Goal: Task Accomplishment & Management: Manage account settings

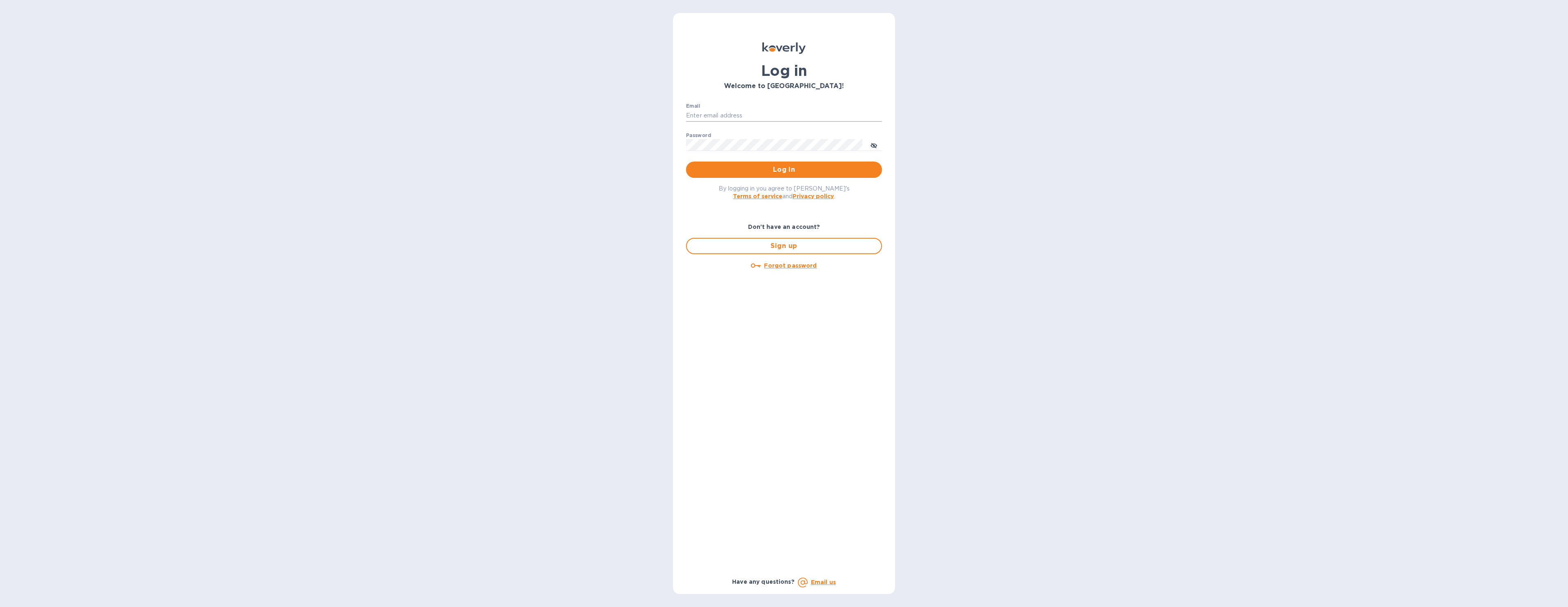
click at [698, 114] on input "Email" at bounding box center [784, 115] width 196 height 12
click at [718, 112] on input "Email" at bounding box center [784, 115] width 196 height 12
type input "gford@koverly.com"
click at [775, 166] on span "Log in" at bounding box center [784, 170] width 183 height 9
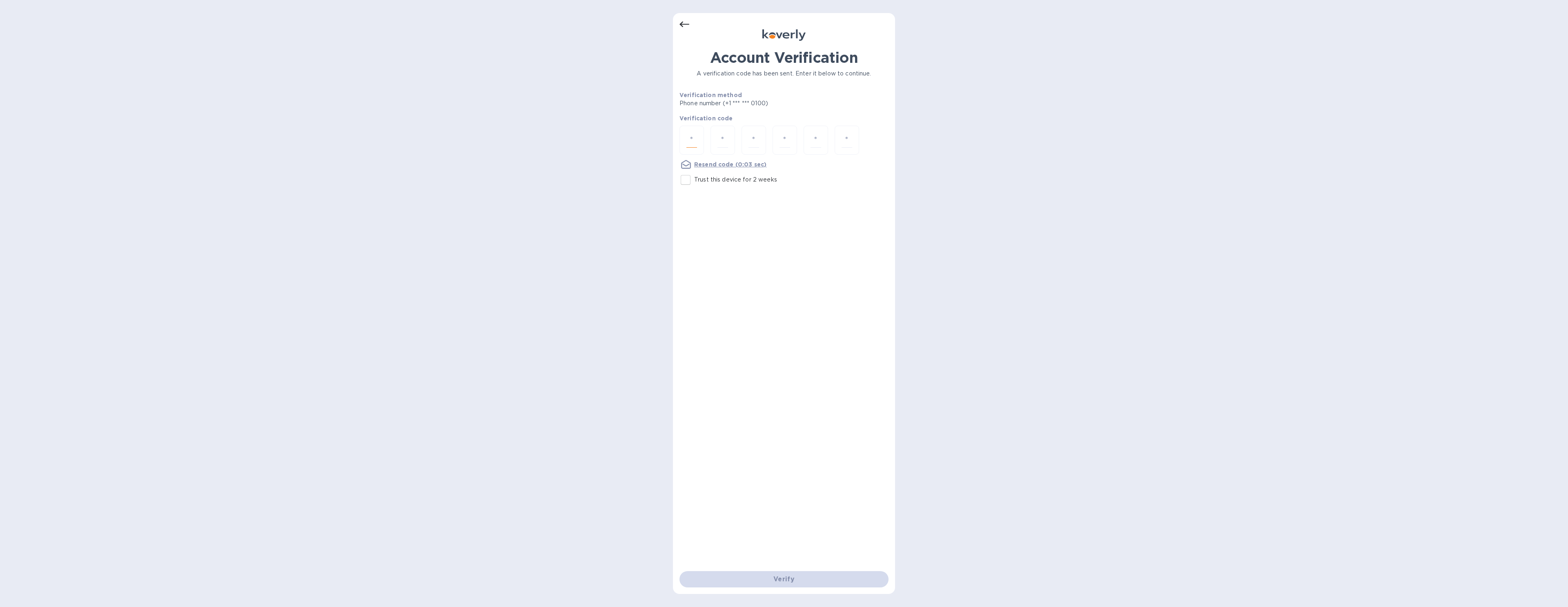
click at [695, 136] on input "number" at bounding box center [691, 140] width 10 height 15
type input "7"
type input "4"
type input "8"
type input "4"
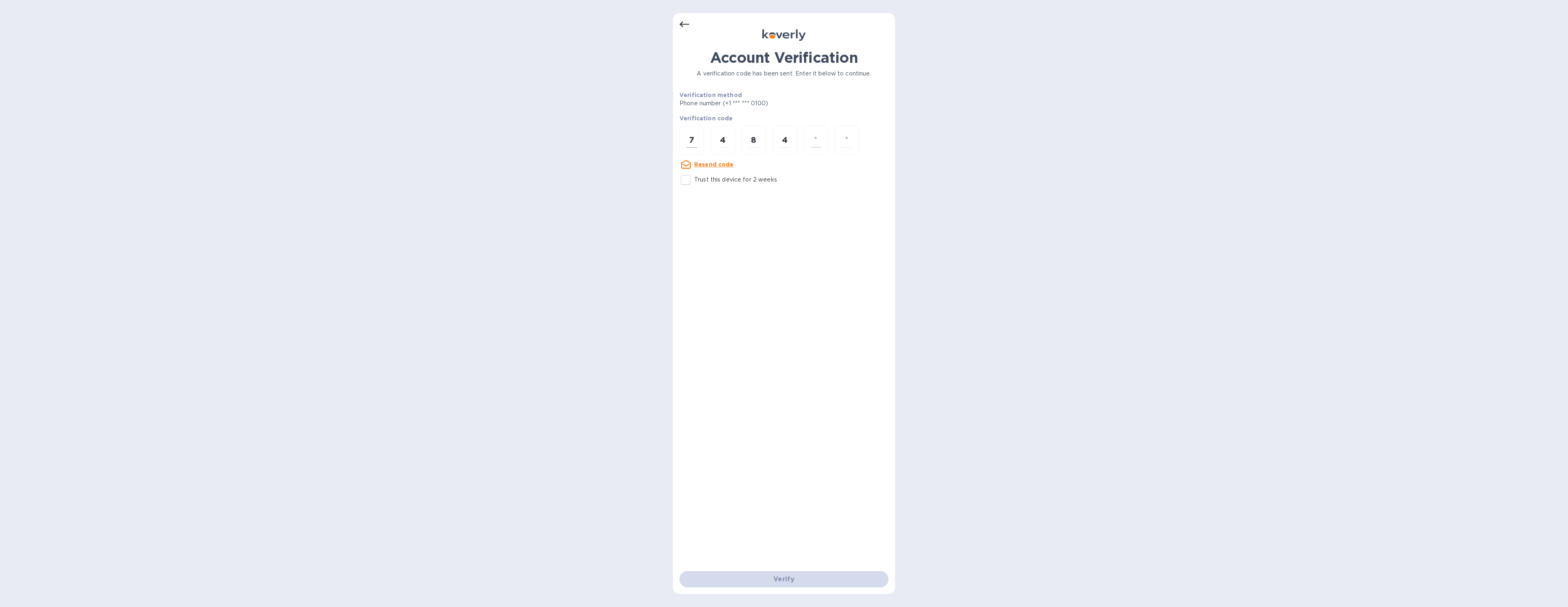
type input "8"
type input "0"
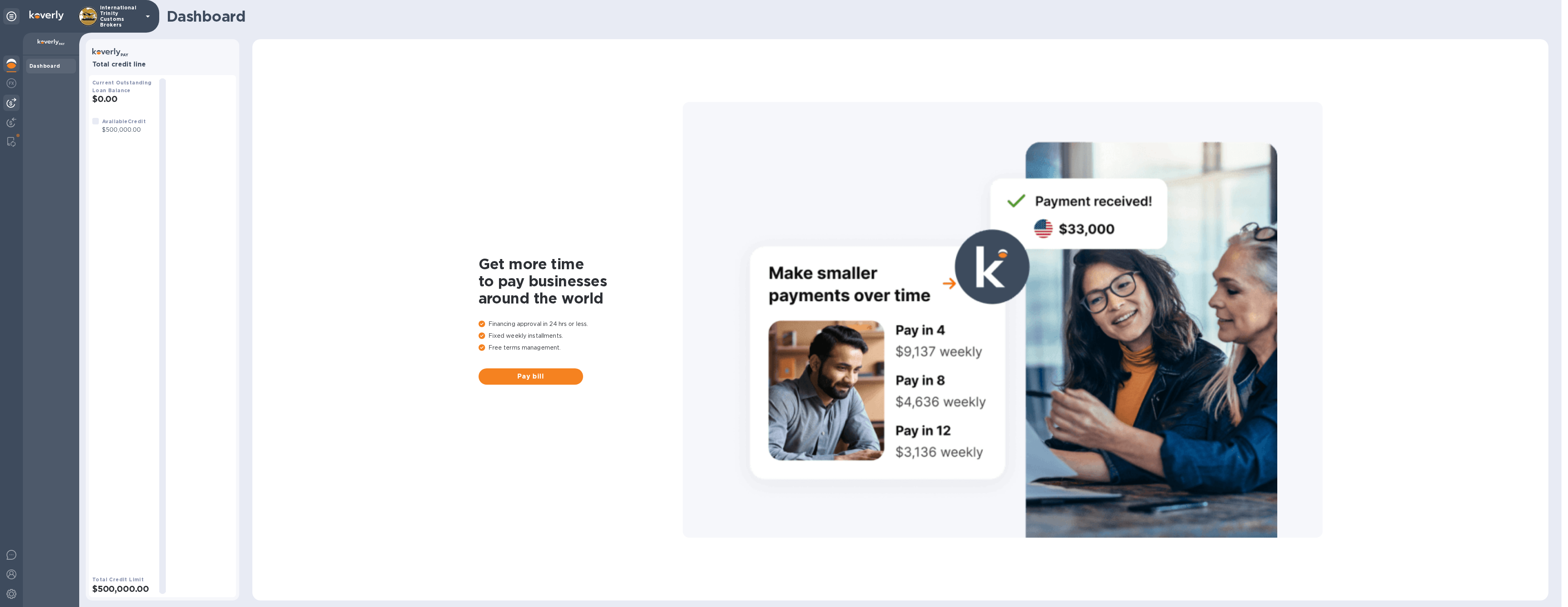
click at [10, 105] on img at bounding box center [11, 102] width 9 height 9
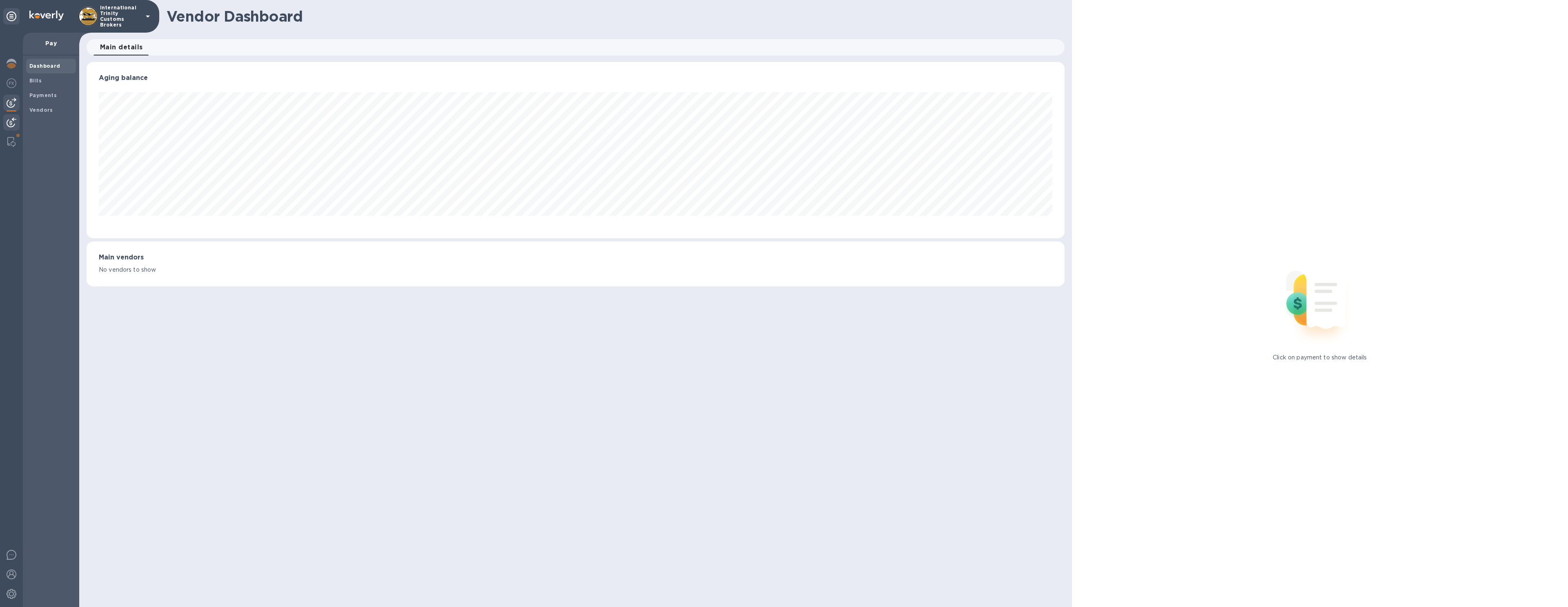
scroll to position [176, 977]
click at [12, 128] on div at bounding box center [10, 123] width 16 height 18
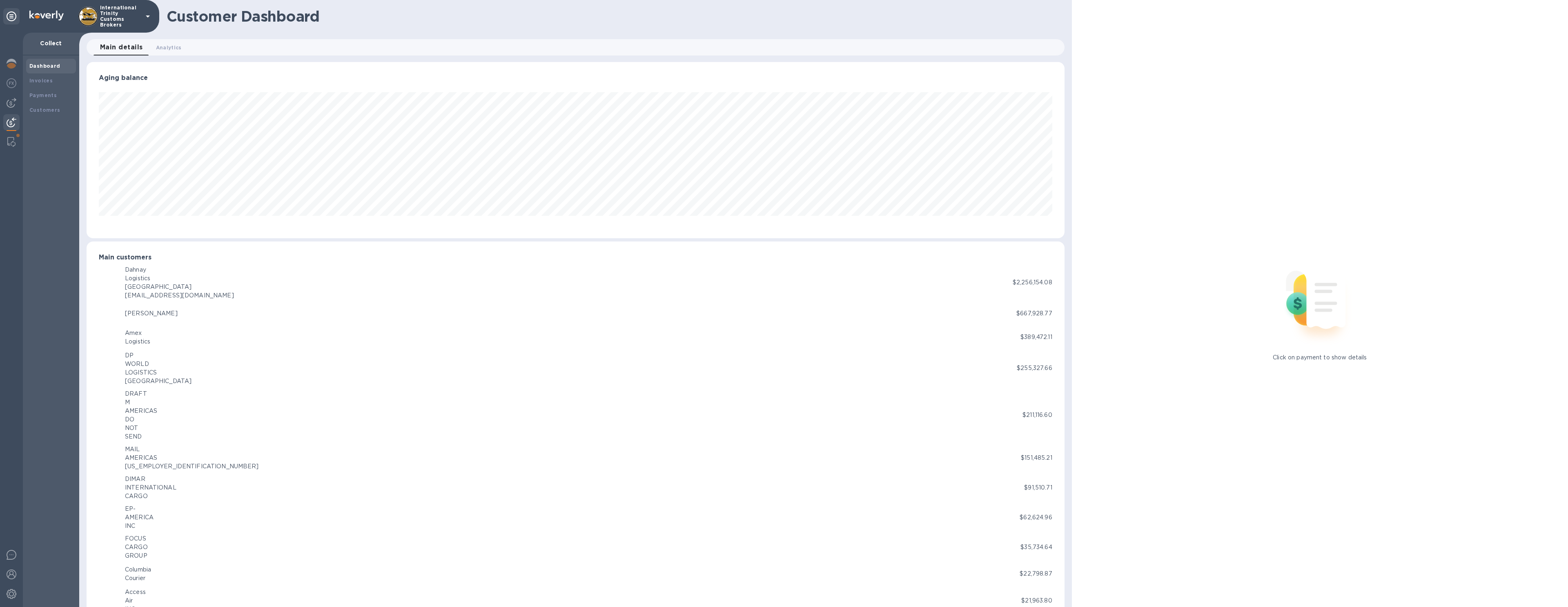
scroll to position [407797, 407323]
click at [16, 151] on div at bounding box center [11, 320] width 23 height 574
click at [17, 147] on div at bounding box center [11, 142] width 15 height 16
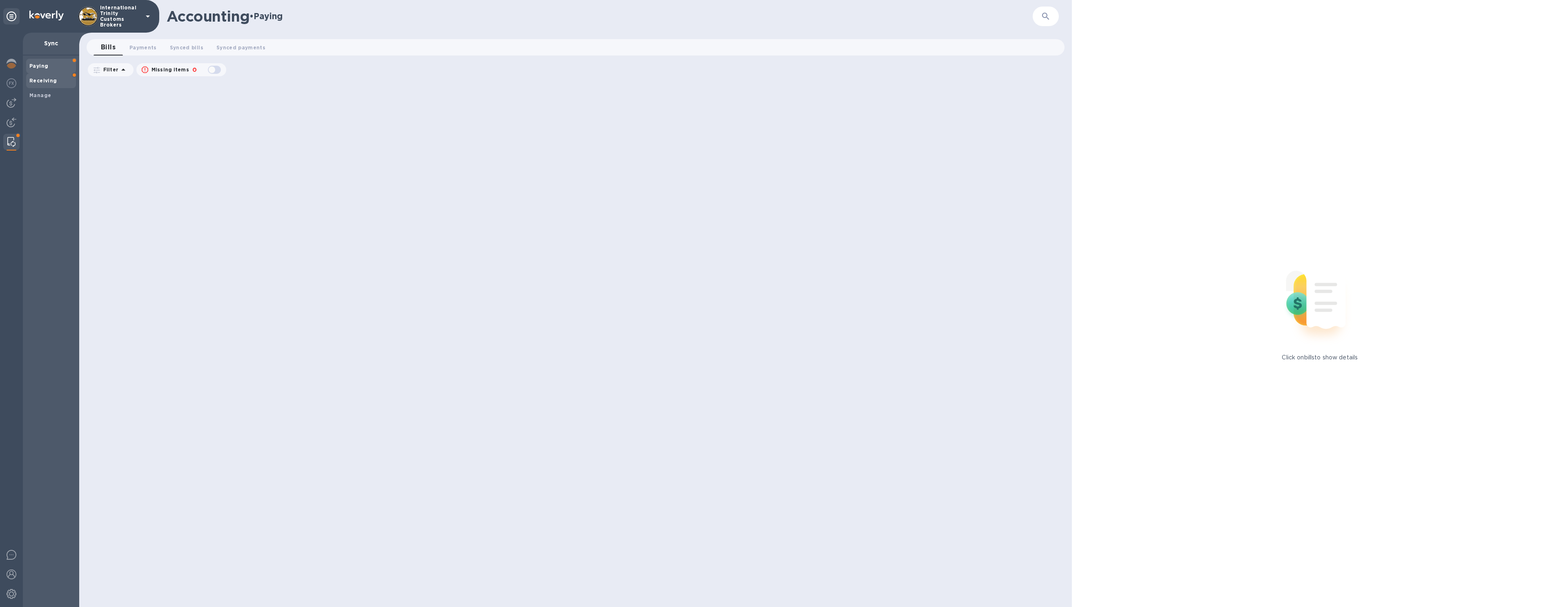
click at [48, 85] on div "Receiving" at bounding box center [51, 81] width 50 height 15
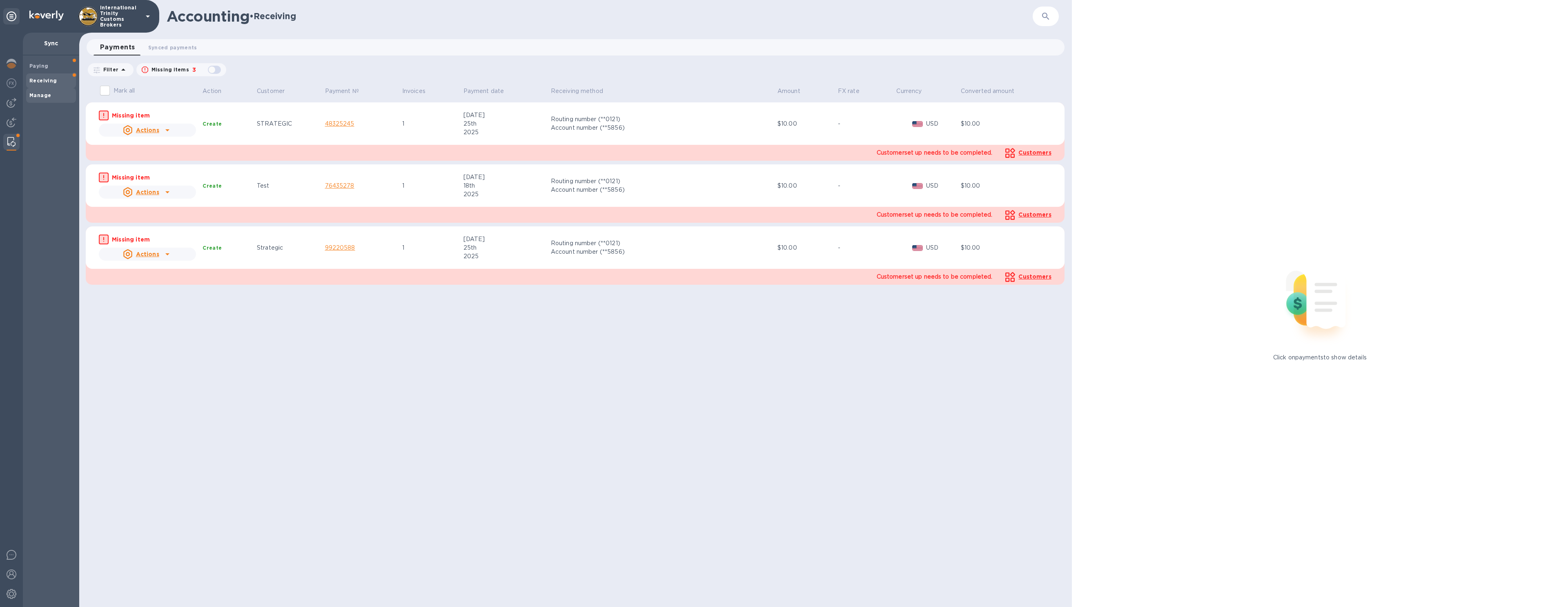
click at [59, 97] on span "Manage" at bounding box center [51, 95] width 43 height 8
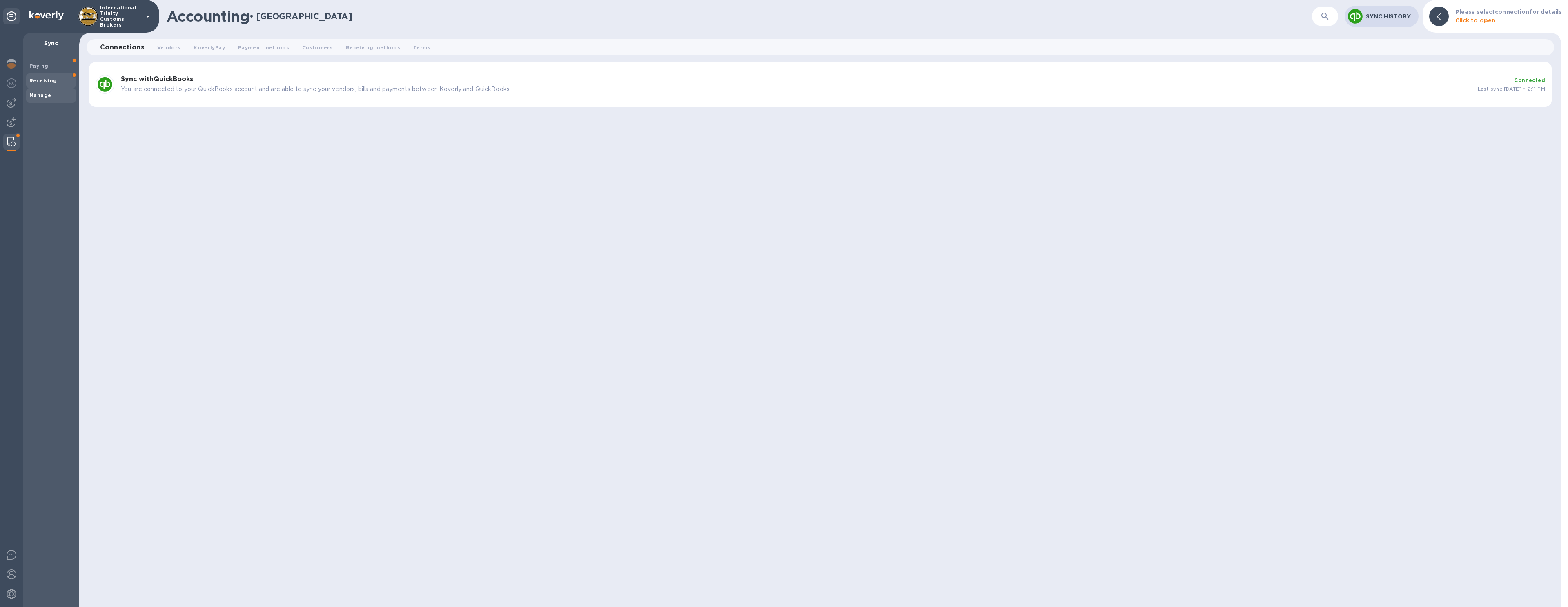
click at [57, 78] on span "Receiving" at bounding box center [51, 81] width 43 height 8
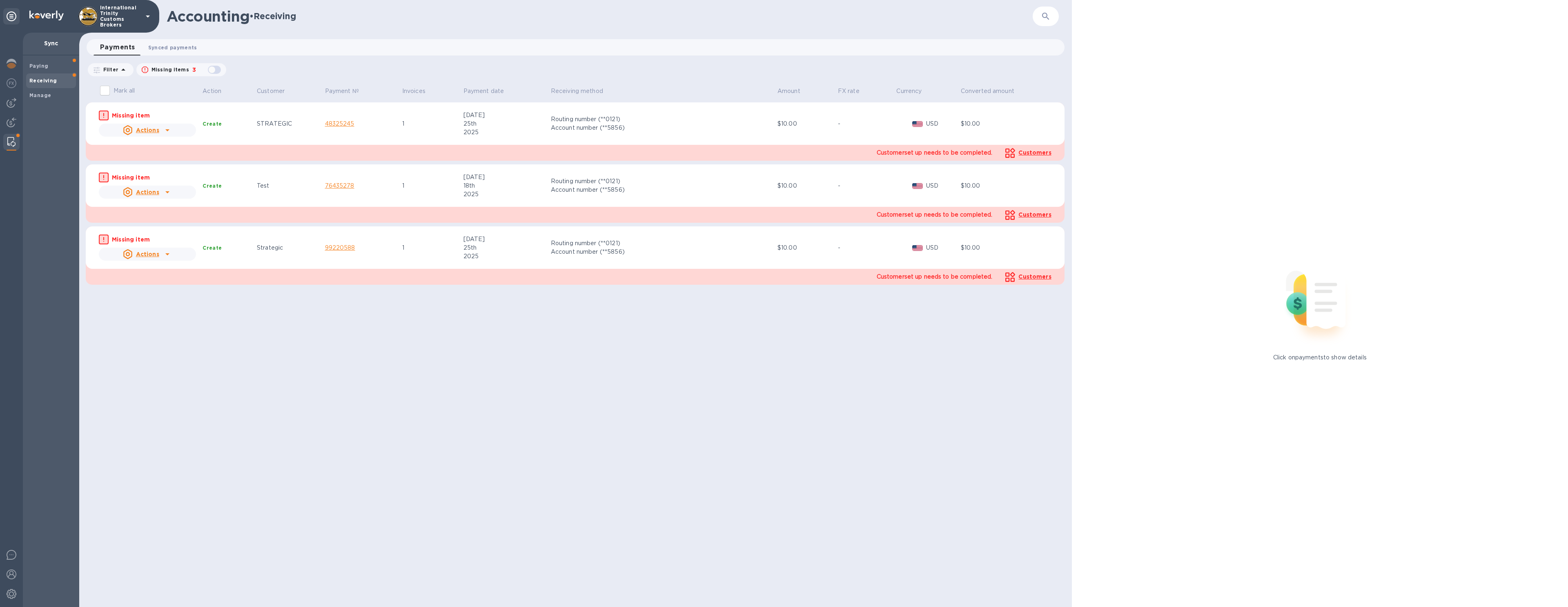
click at [154, 45] on span "Synced payments 0" at bounding box center [173, 47] width 49 height 8
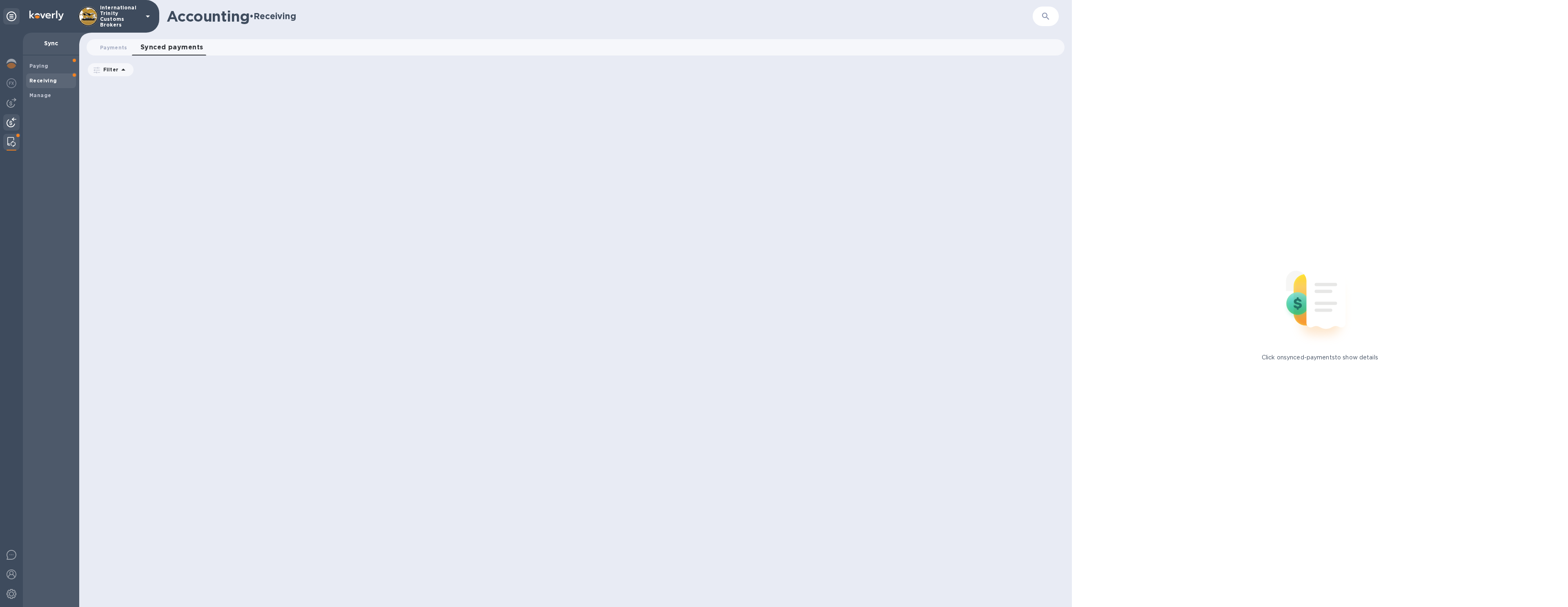
click at [9, 125] on img at bounding box center [11, 122] width 9 height 9
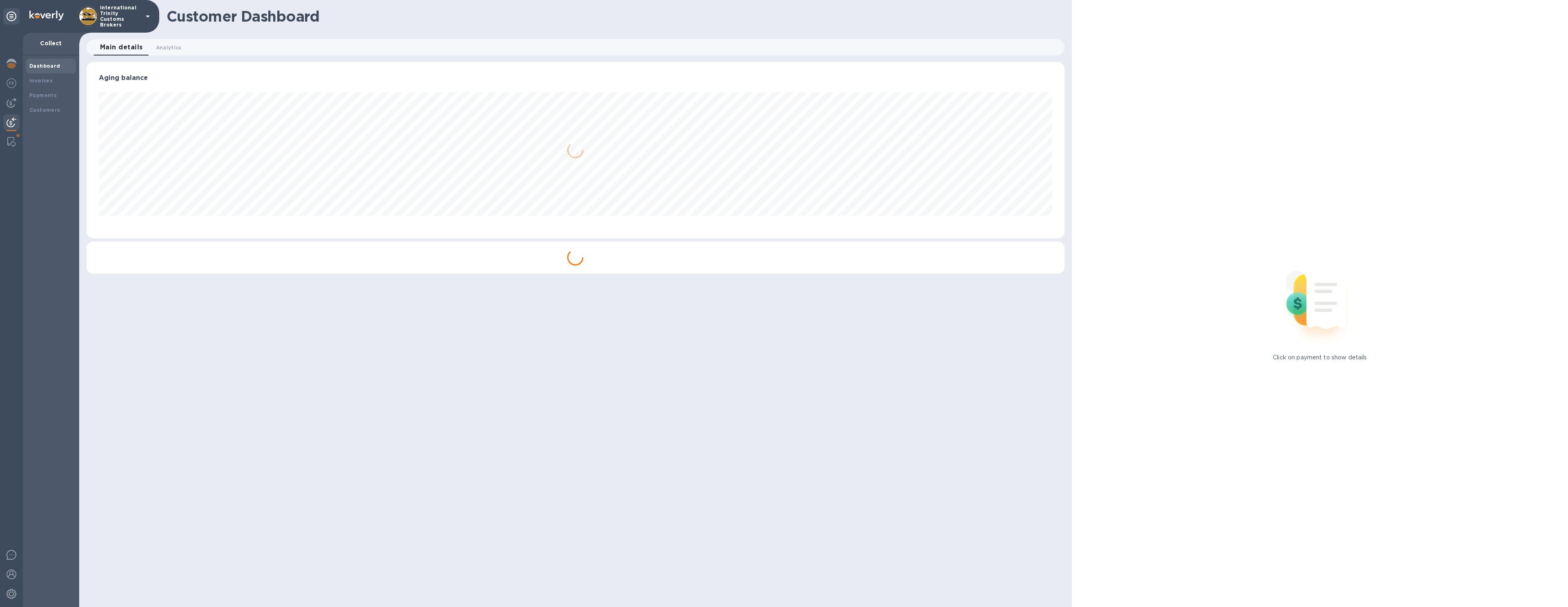
scroll to position [407797, 407319]
click at [53, 83] on div "Invoices" at bounding box center [51, 81] width 43 height 8
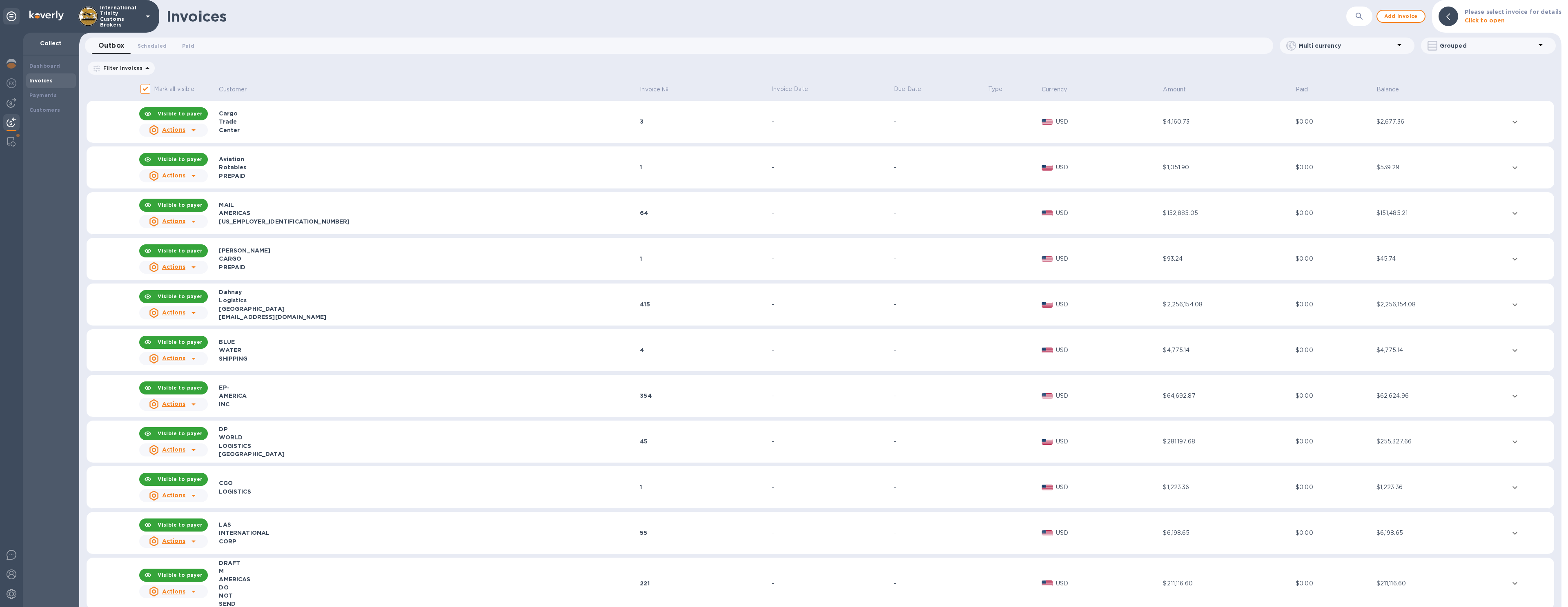
click at [501, 129] on div "Center" at bounding box center [428, 129] width 419 height 8
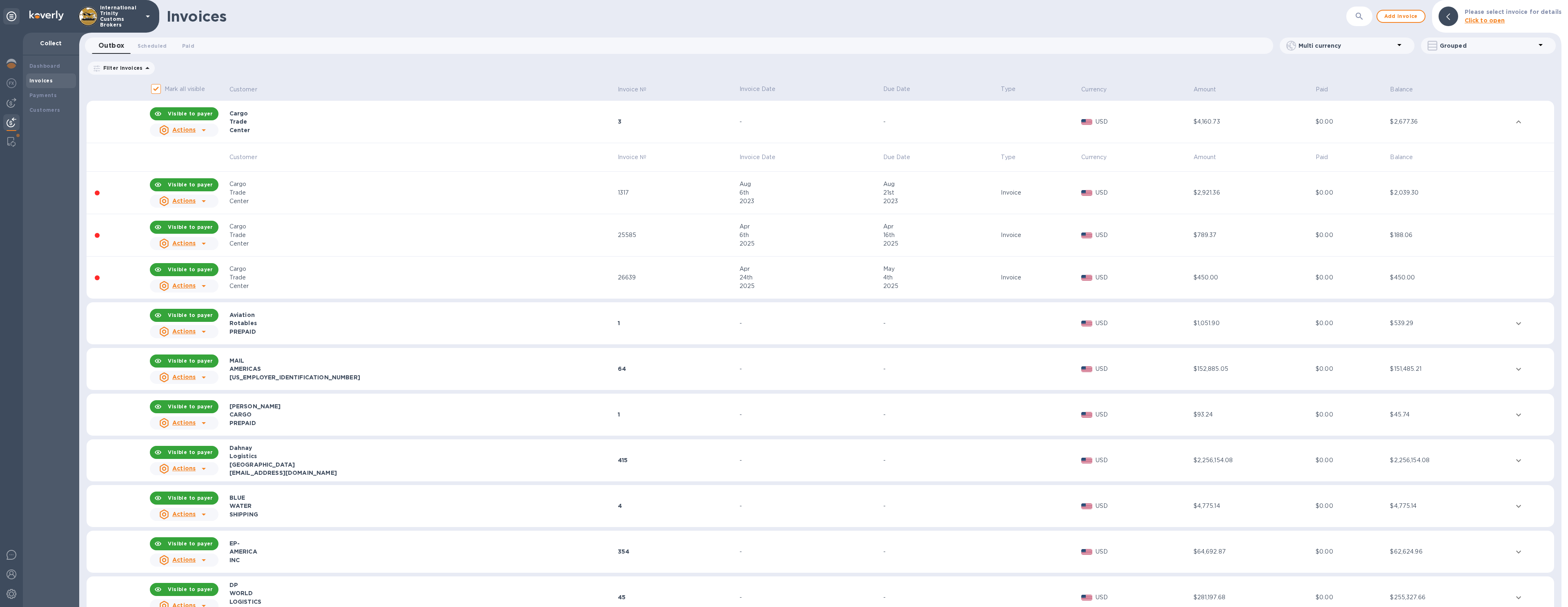
click at [648, 328] on td "1" at bounding box center [678, 323] width 122 height 42
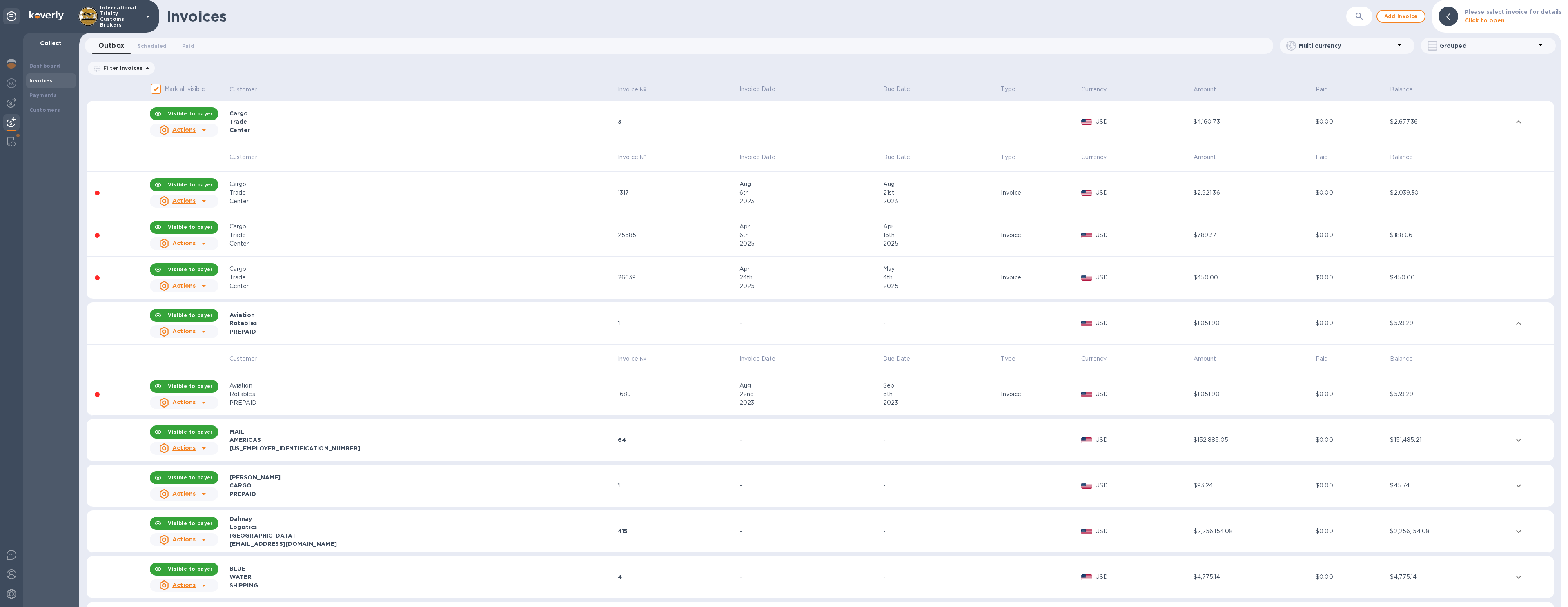
click at [669, 113] on td "3" at bounding box center [678, 121] width 122 height 42
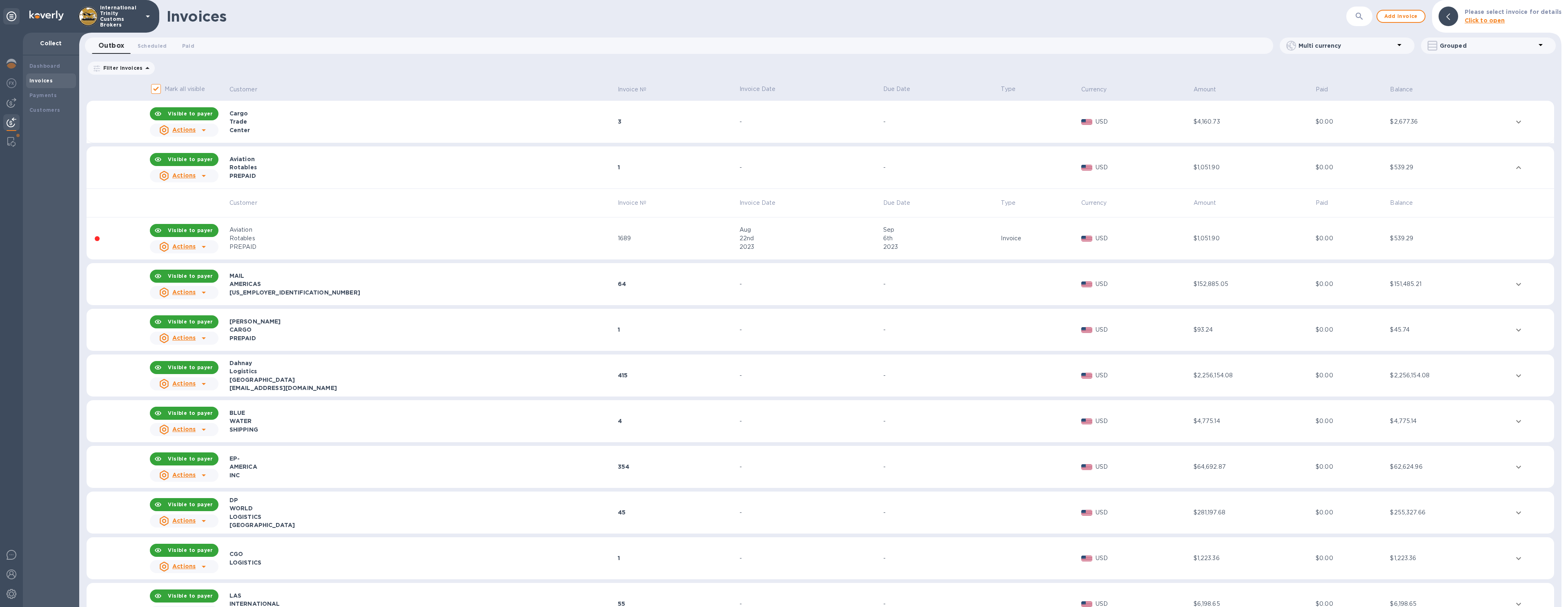
drag, startPoint x: 678, startPoint y: 384, endPoint x: 653, endPoint y: 352, distance: 40.6
click at [678, 384] on td "415" at bounding box center [678, 375] width 122 height 42
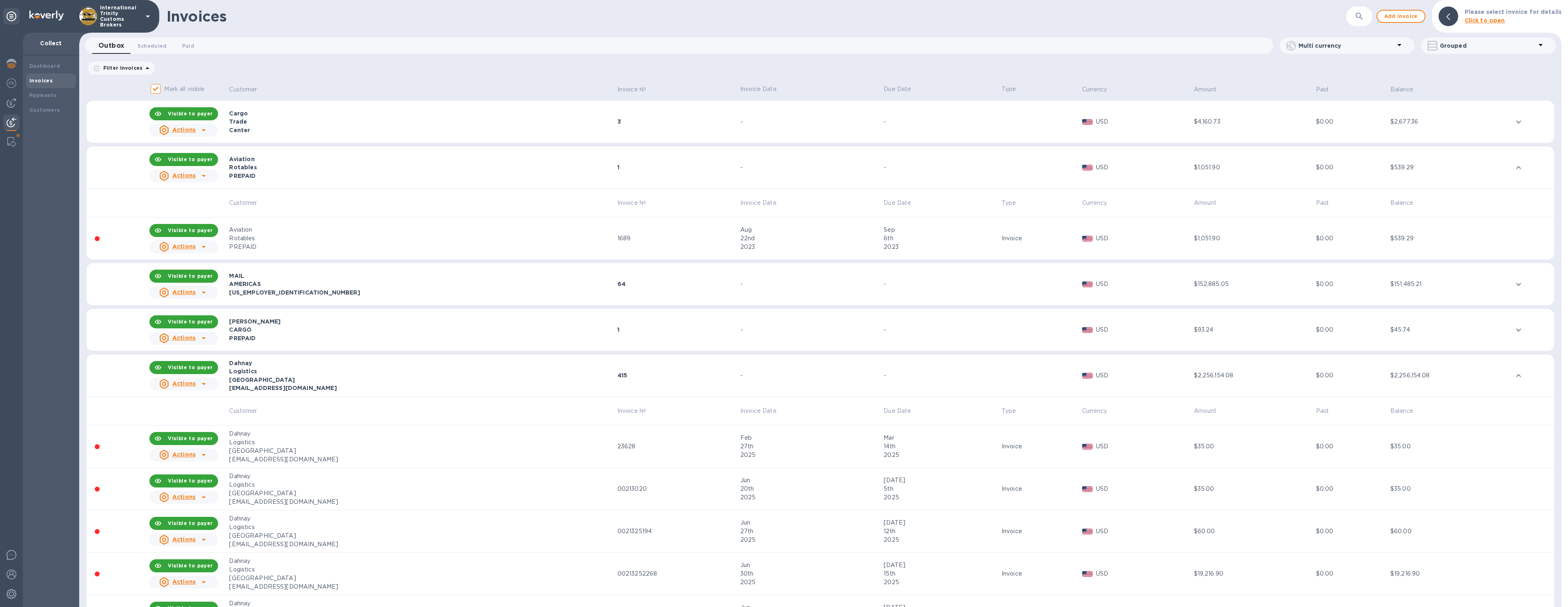
click at [500, 366] on div "Dahnay" at bounding box center [422, 363] width 386 height 8
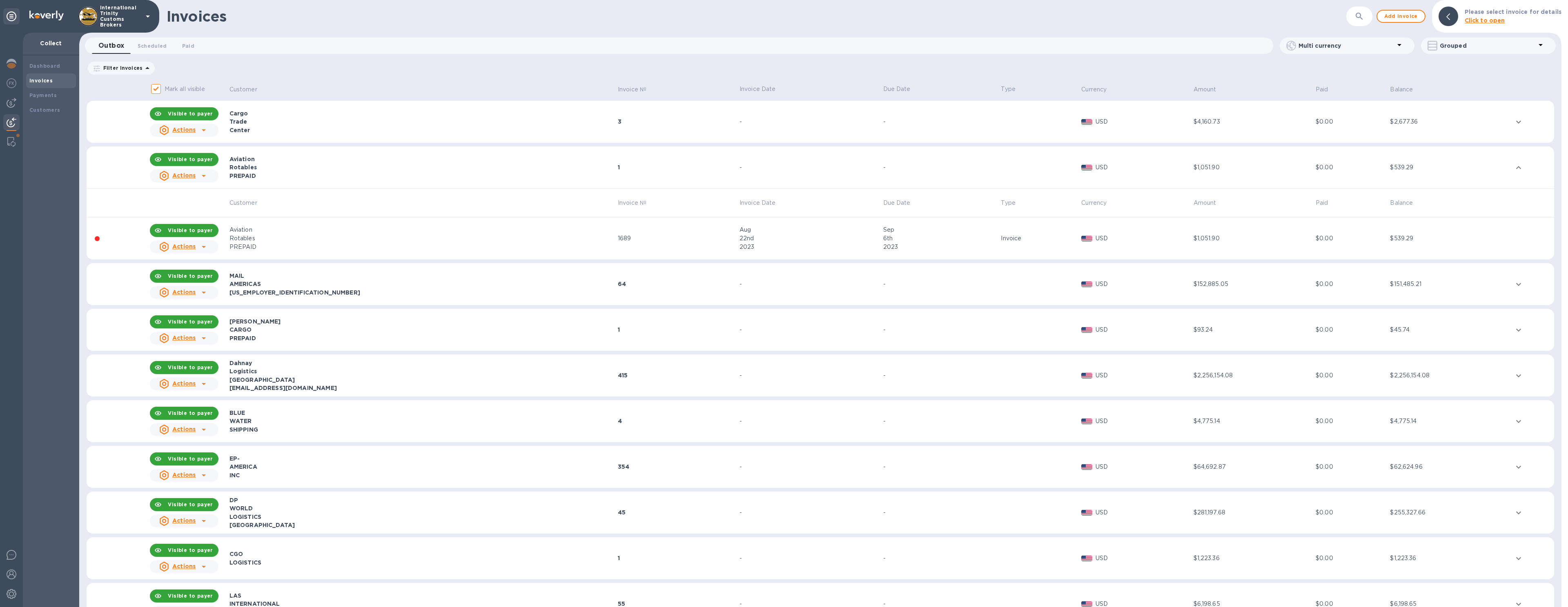
click at [425, 328] on div "CARGO" at bounding box center [422, 329] width 386 height 8
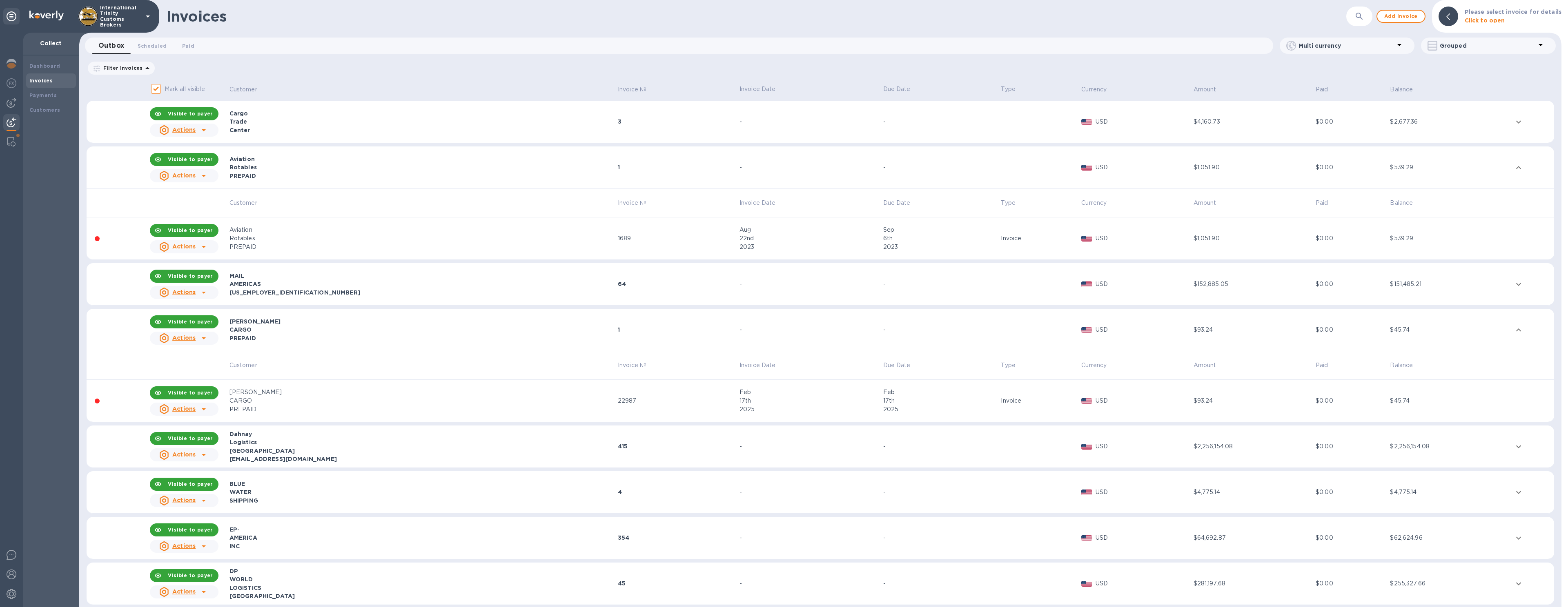
click at [498, 335] on div "PREPAID" at bounding box center [422, 338] width 386 height 8
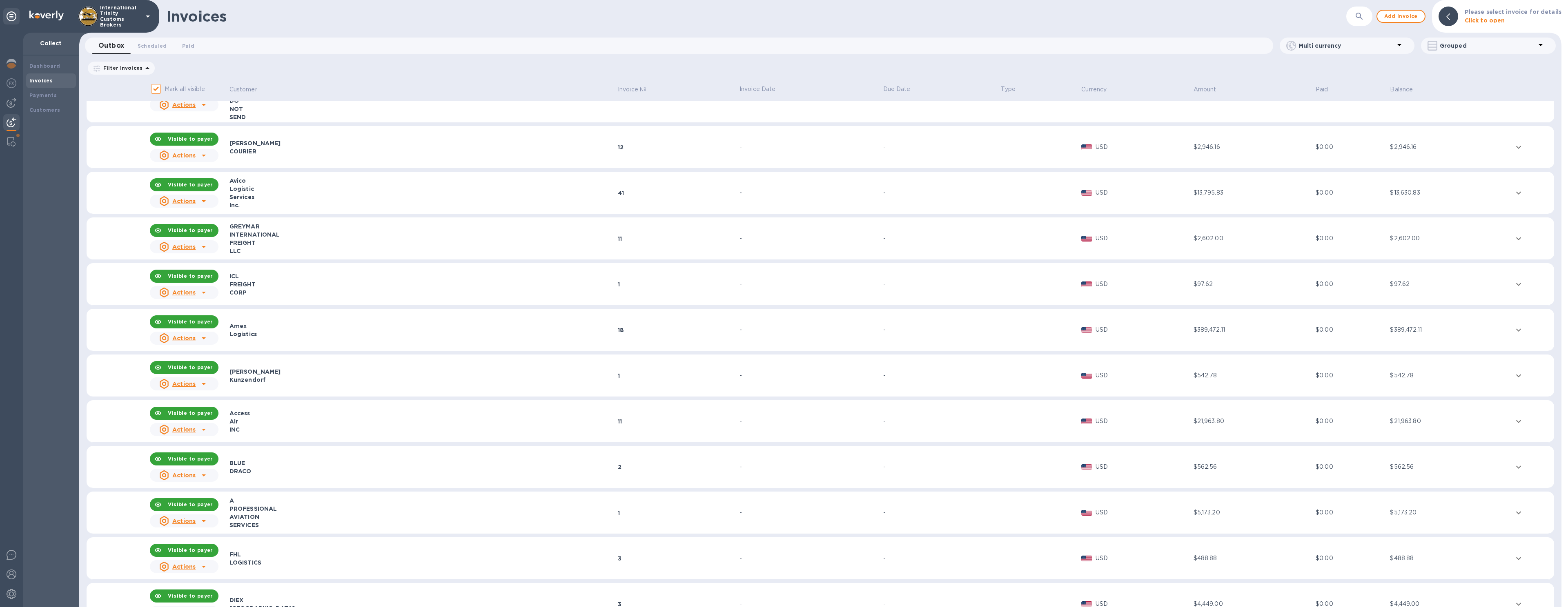
scroll to position [637, 0]
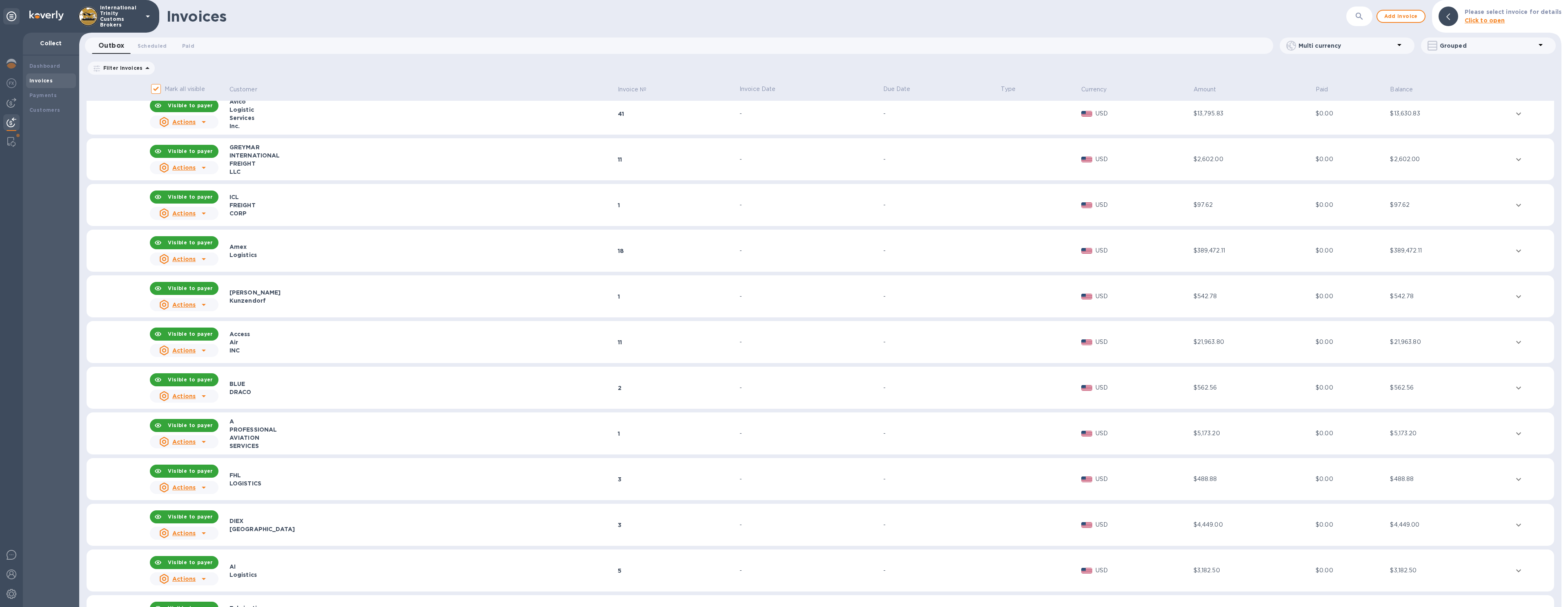
click at [617, 351] on td "11" at bounding box center [678, 341] width 122 height 42
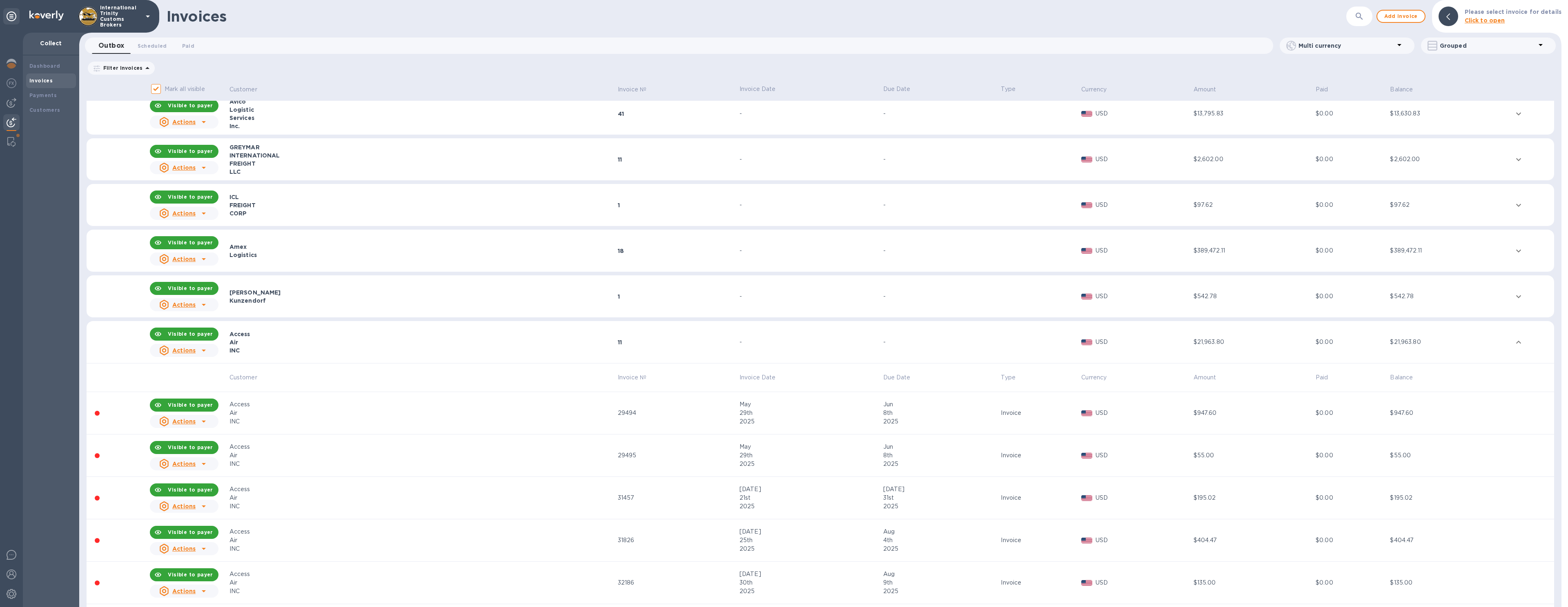
click at [568, 336] on div "Access" at bounding box center [422, 334] width 386 height 8
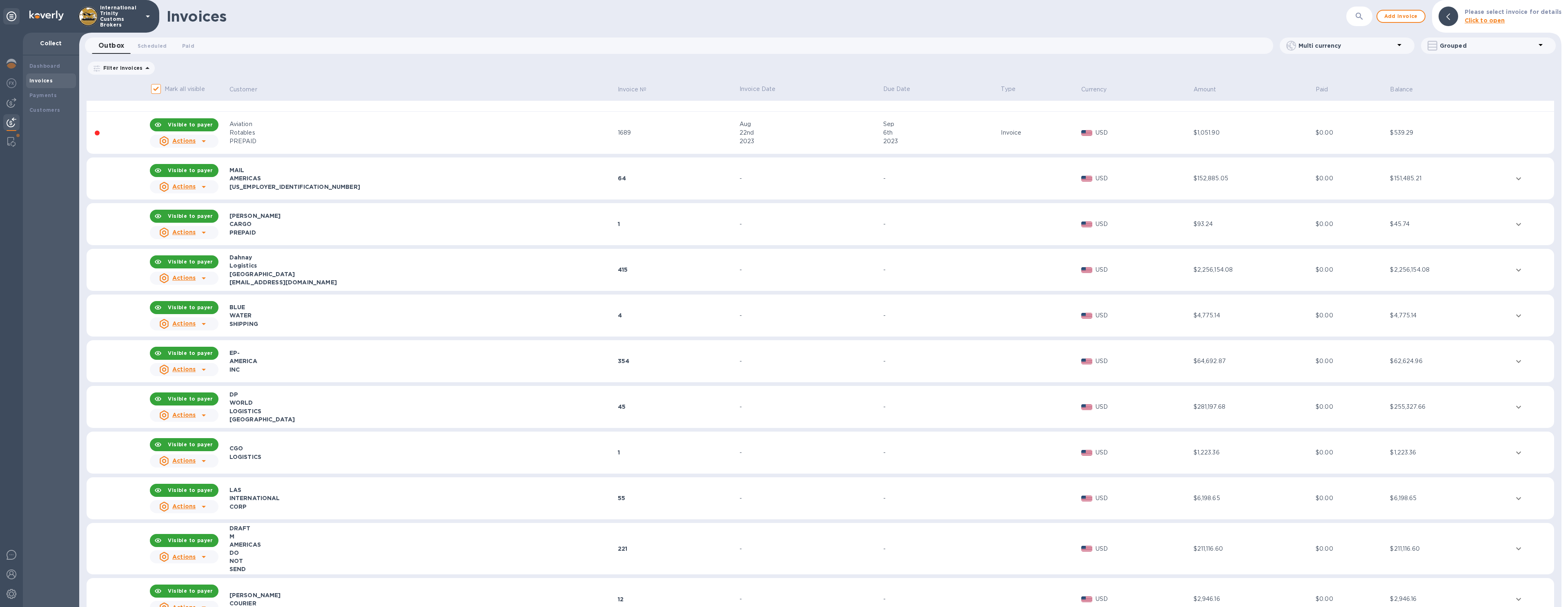
scroll to position [0, 0]
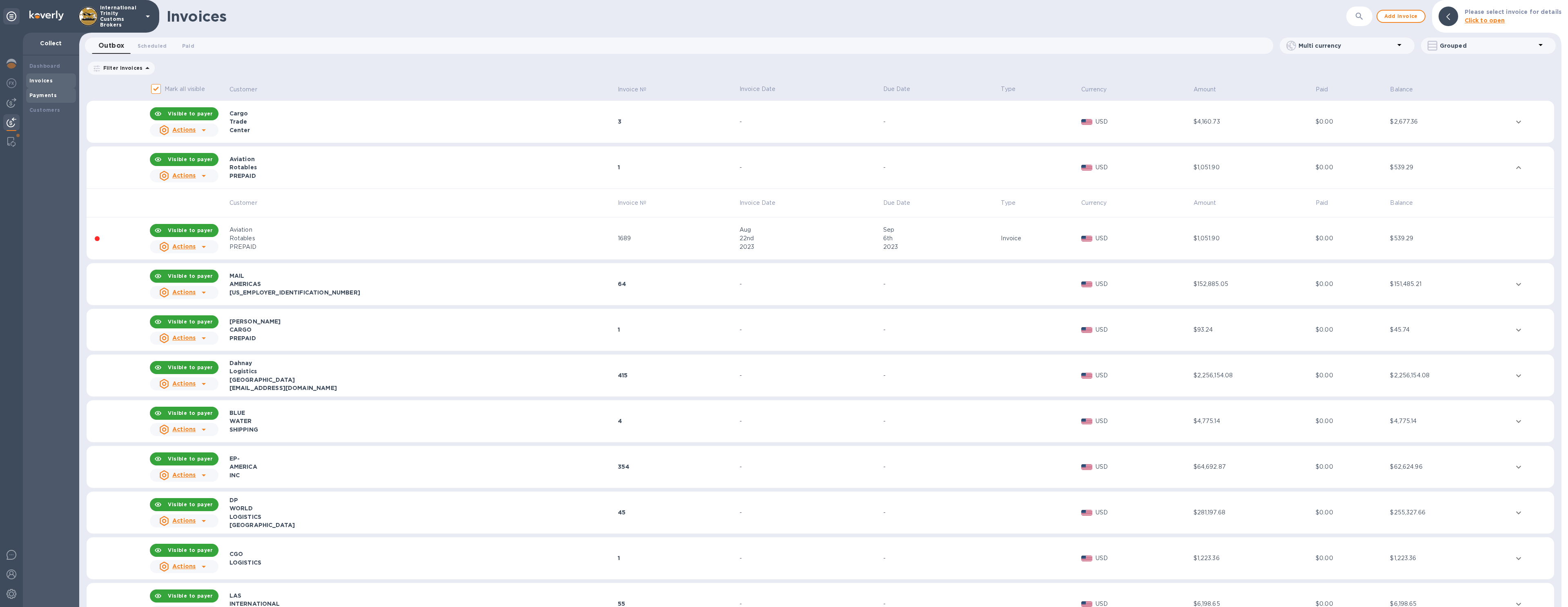
click at [39, 94] on b "Payments" at bounding box center [42, 95] width 27 height 7
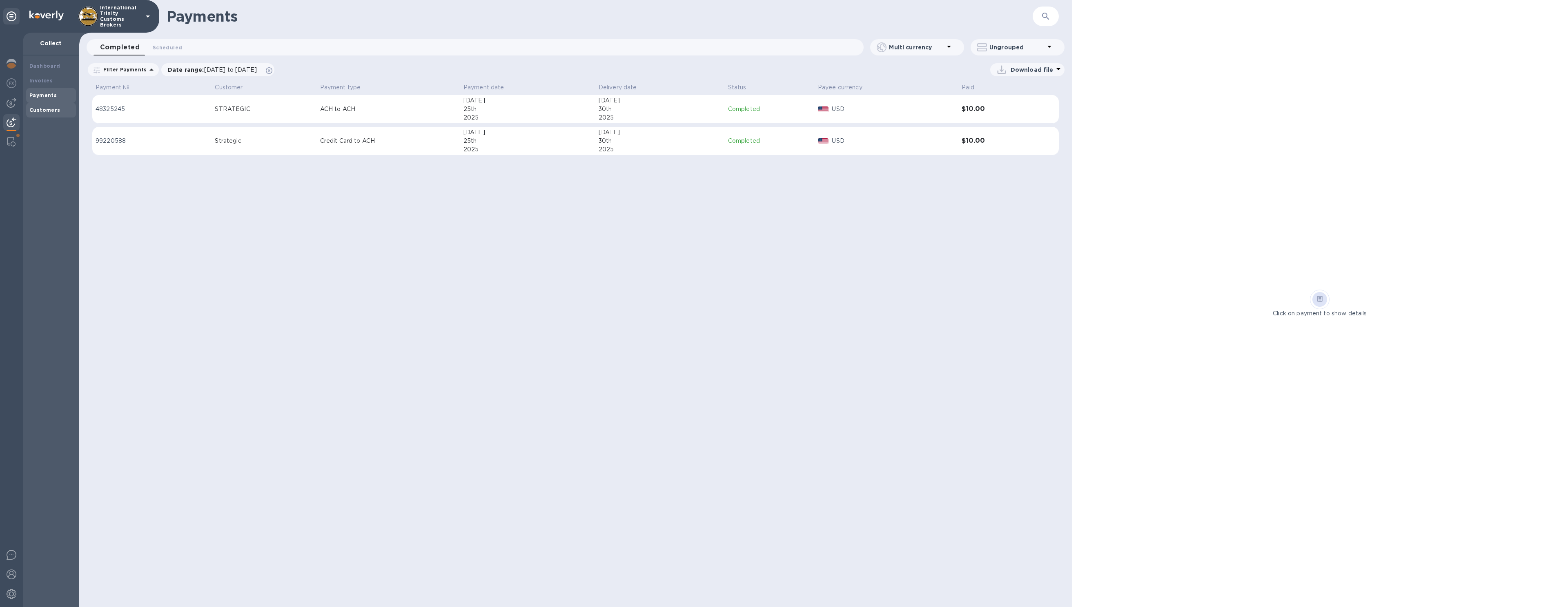
click at [67, 111] on div "Customers" at bounding box center [51, 110] width 43 height 8
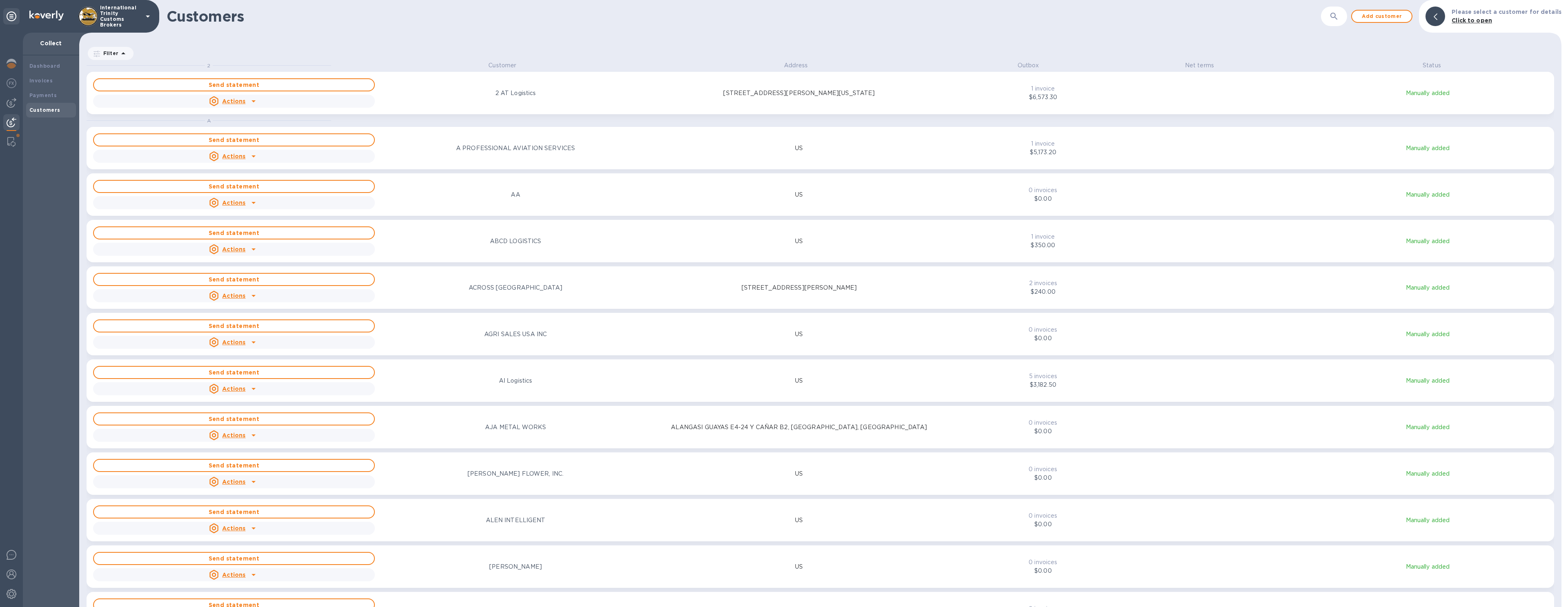
scroll to position [539, 1479]
click at [44, 82] on b "Invoices" at bounding box center [40, 81] width 23 height 7
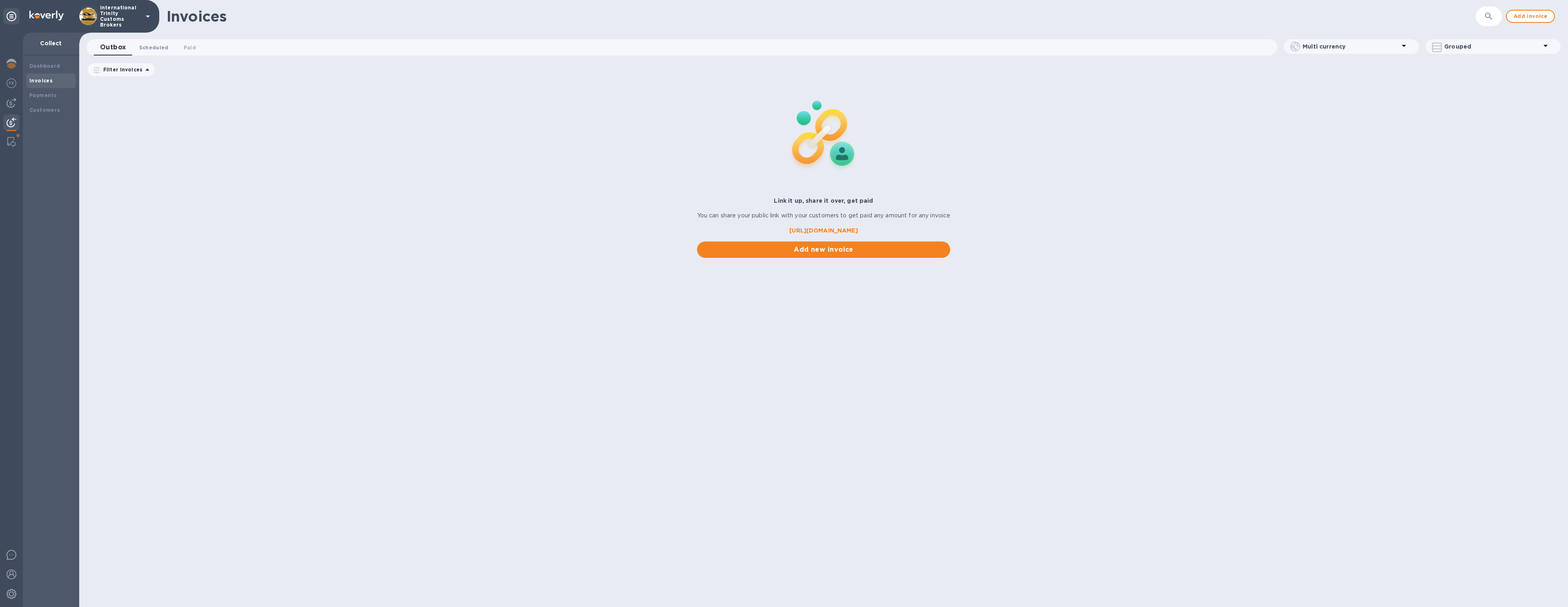
click at [153, 44] on span "Scheduled 0" at bounding box center [153, 47] width 29 height 8
click at [194, 47] on span "Paid 0" at bounding box center [191, 47] width 12 height 8
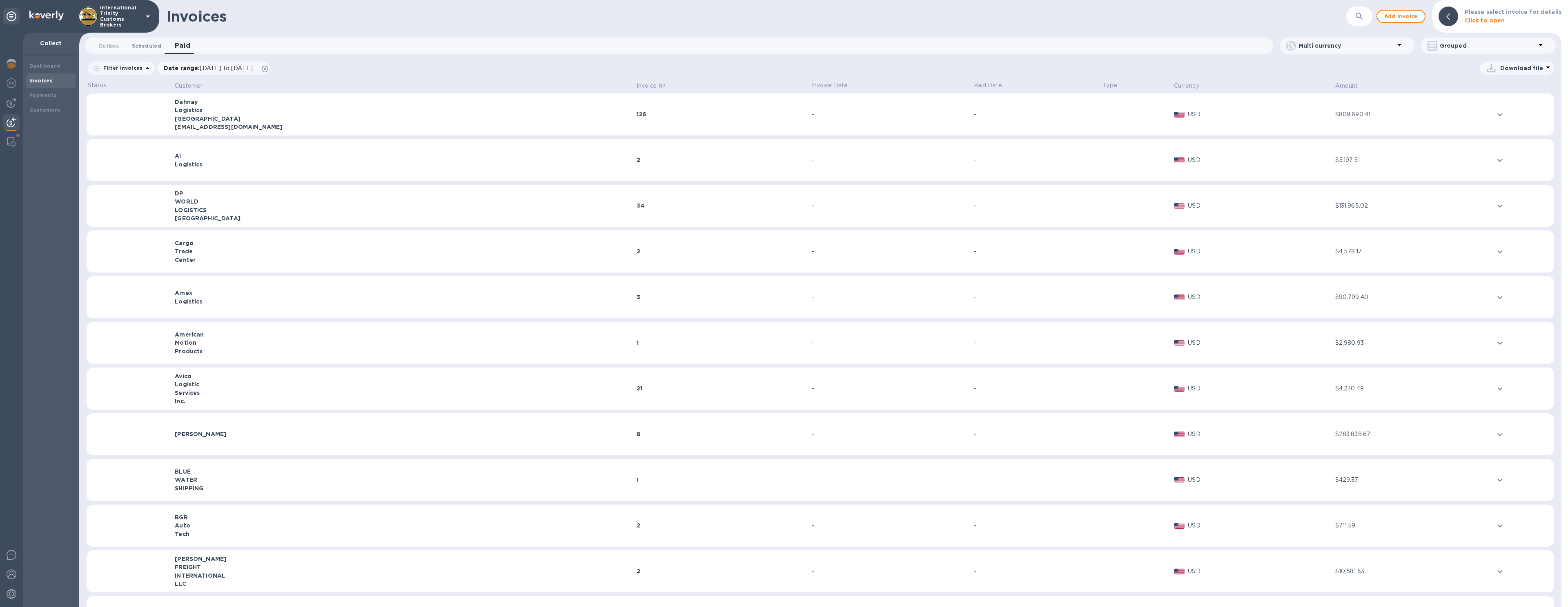
click at [157, 46] on span "Scheduled 0" at bounding box center [146, 45] width 29 height 8
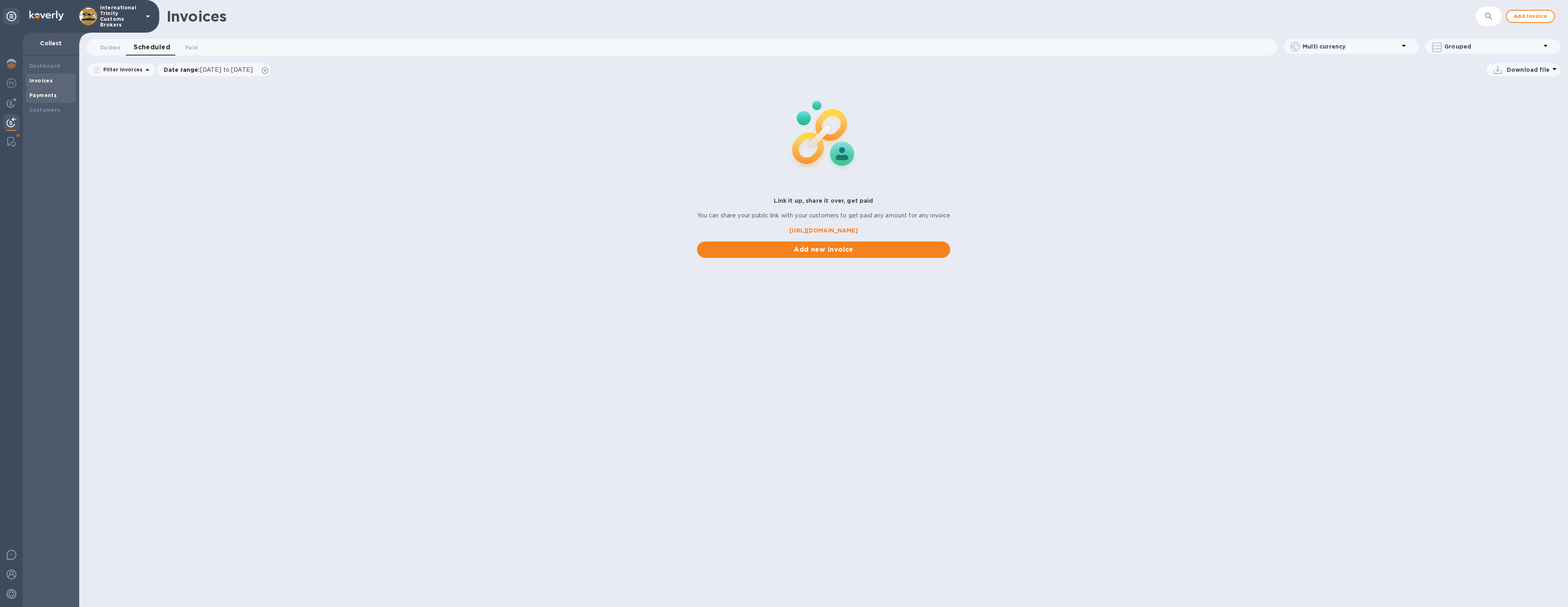
click at [28, 97] on div "Payments" at bounding box center [51, 96] width 50 height 15
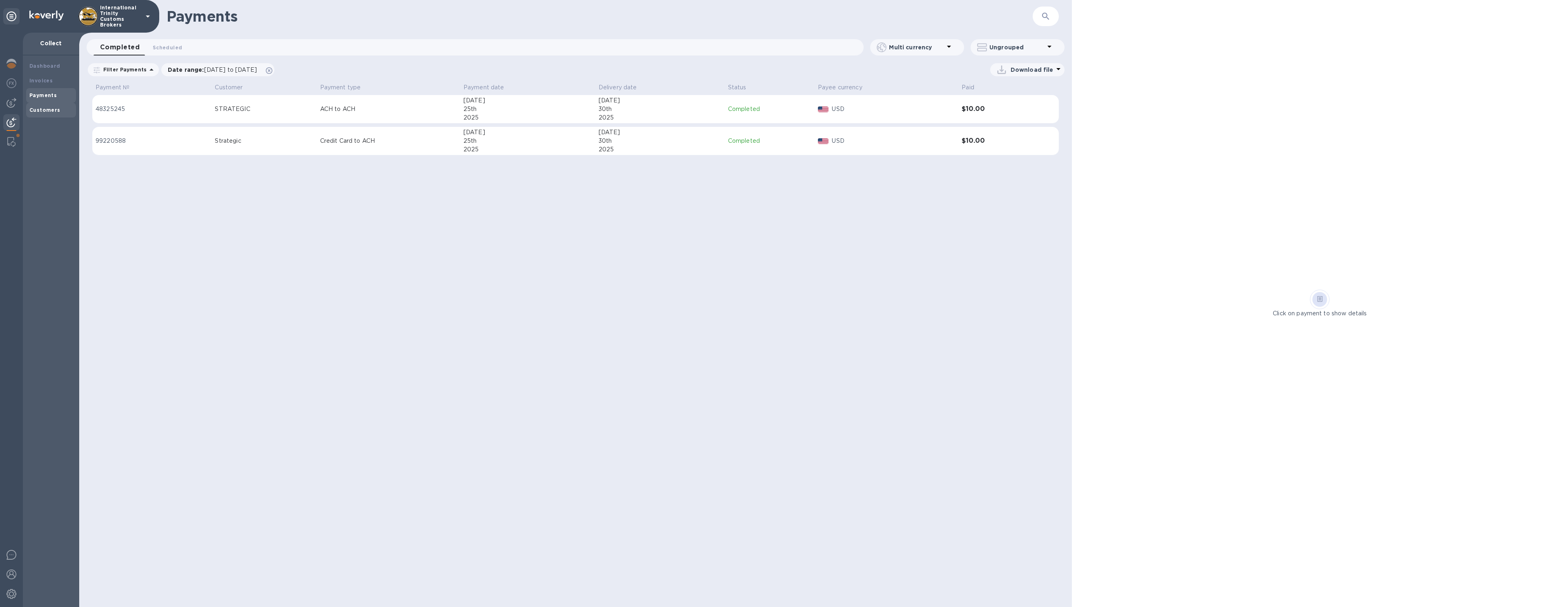
click at [49, 110] on b "Customers" at bounding box center [44, 110] width 31 height 7
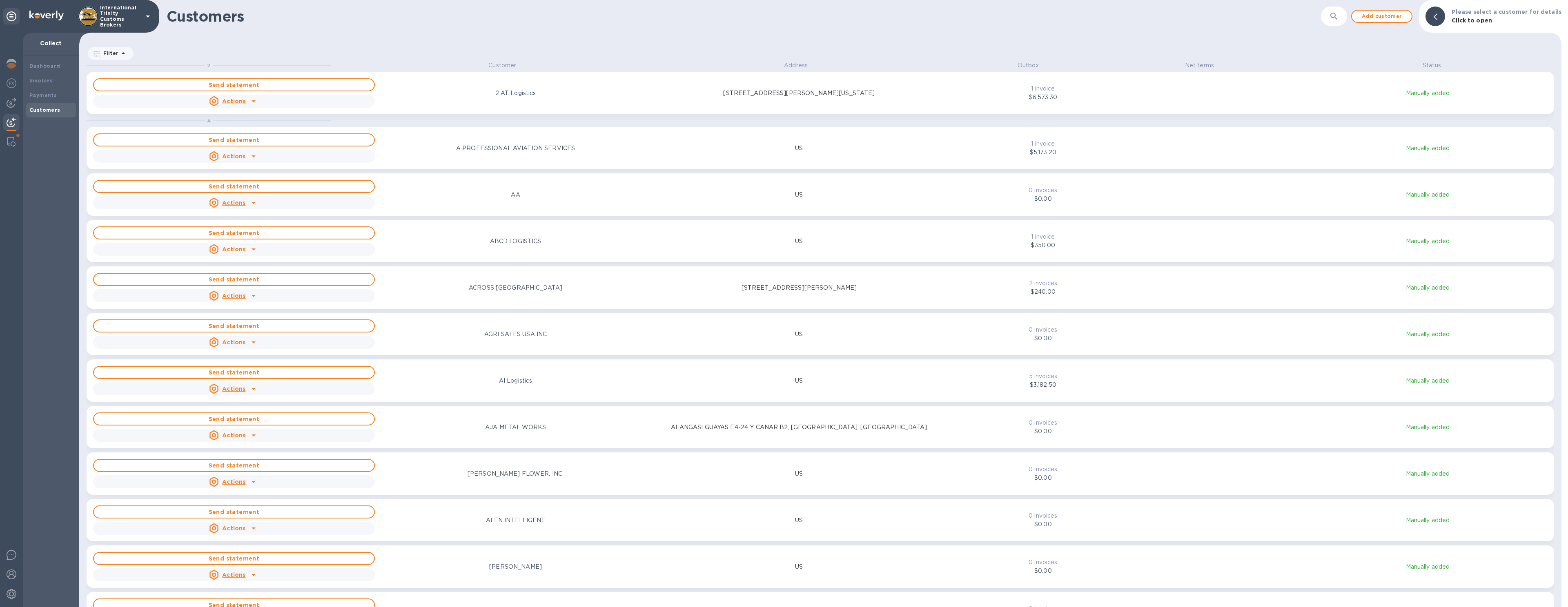
scroll to position [539, 1479]
click at [935, 97] on div "[STREET_ADDRESS][PERSON_NAME][US_STATE]" at bounding box center [798, 93] width 284 height 8
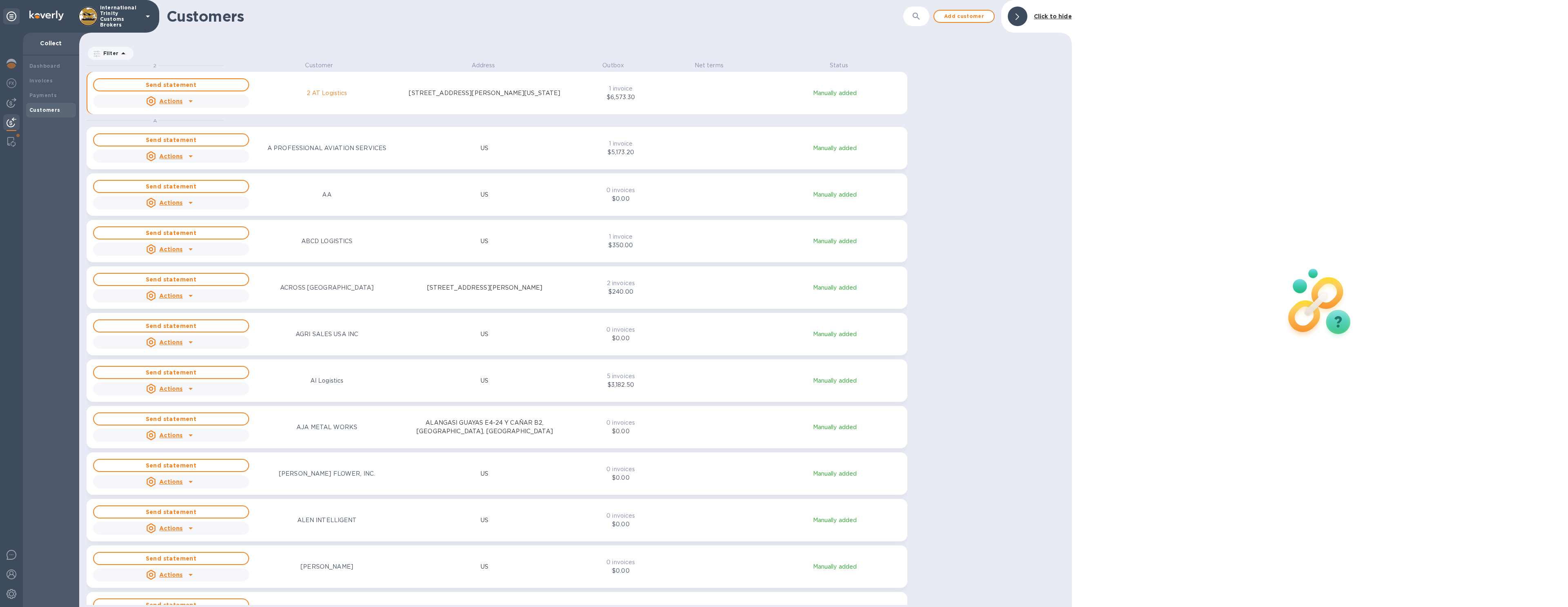
scroll to position [7, 4]
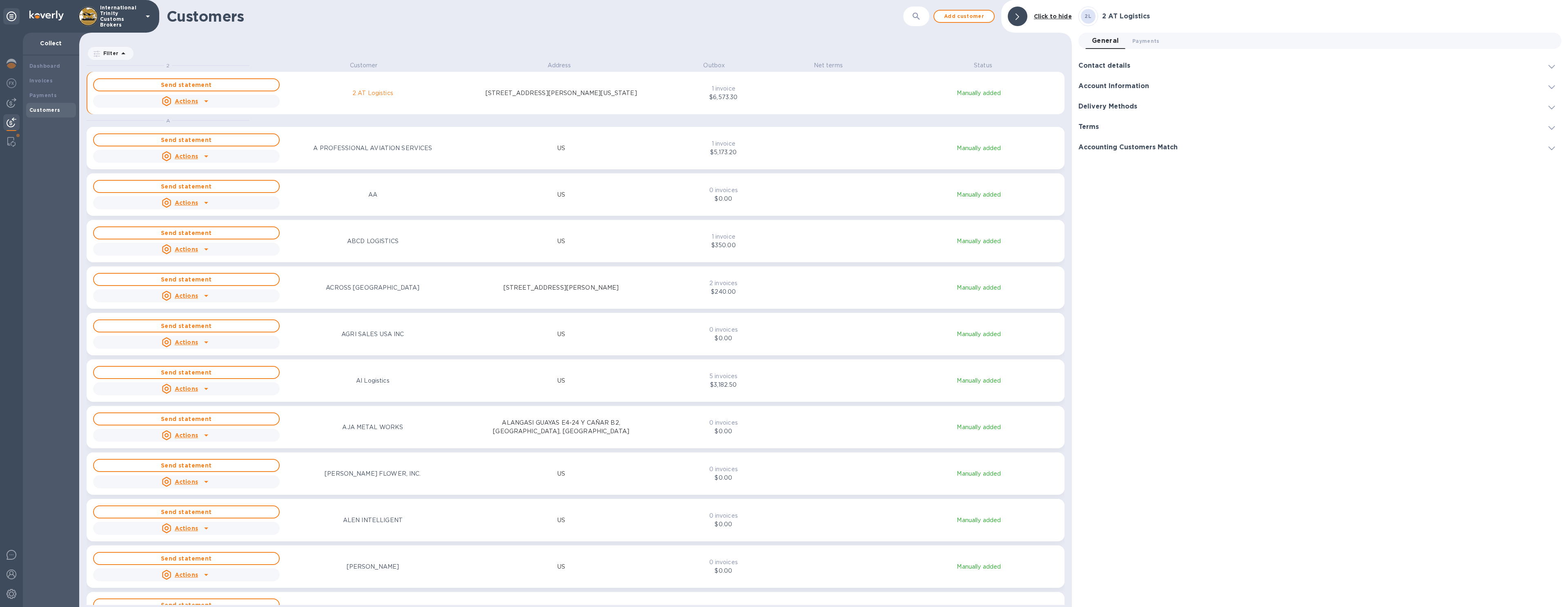
click at [1115, 67] on h3 "Contact details" at bounding box center [1103, 66] width 52 height 8
click at [1149, 38] on span "Payments 0" at bounding box center [1145, 40] width 27 height 8
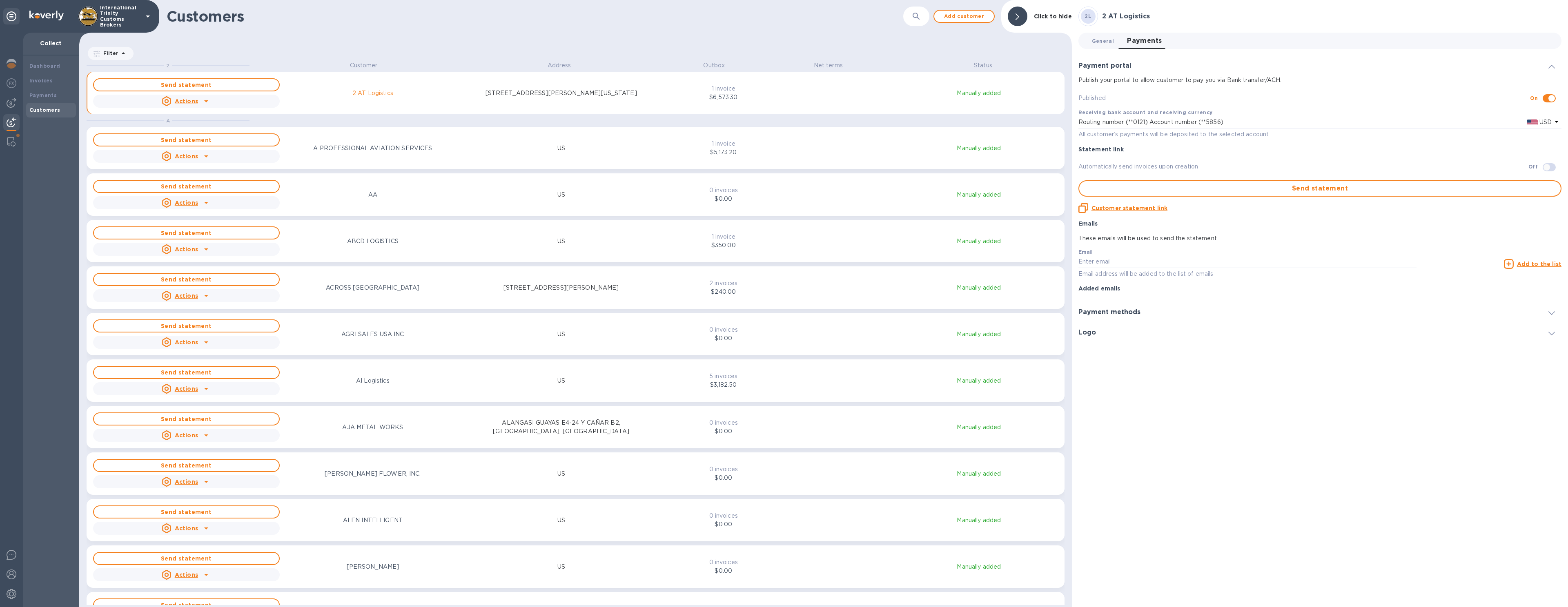
click at [1098, 40] on span "General 0" at bounding box center [1102, 40] width 22 height 8
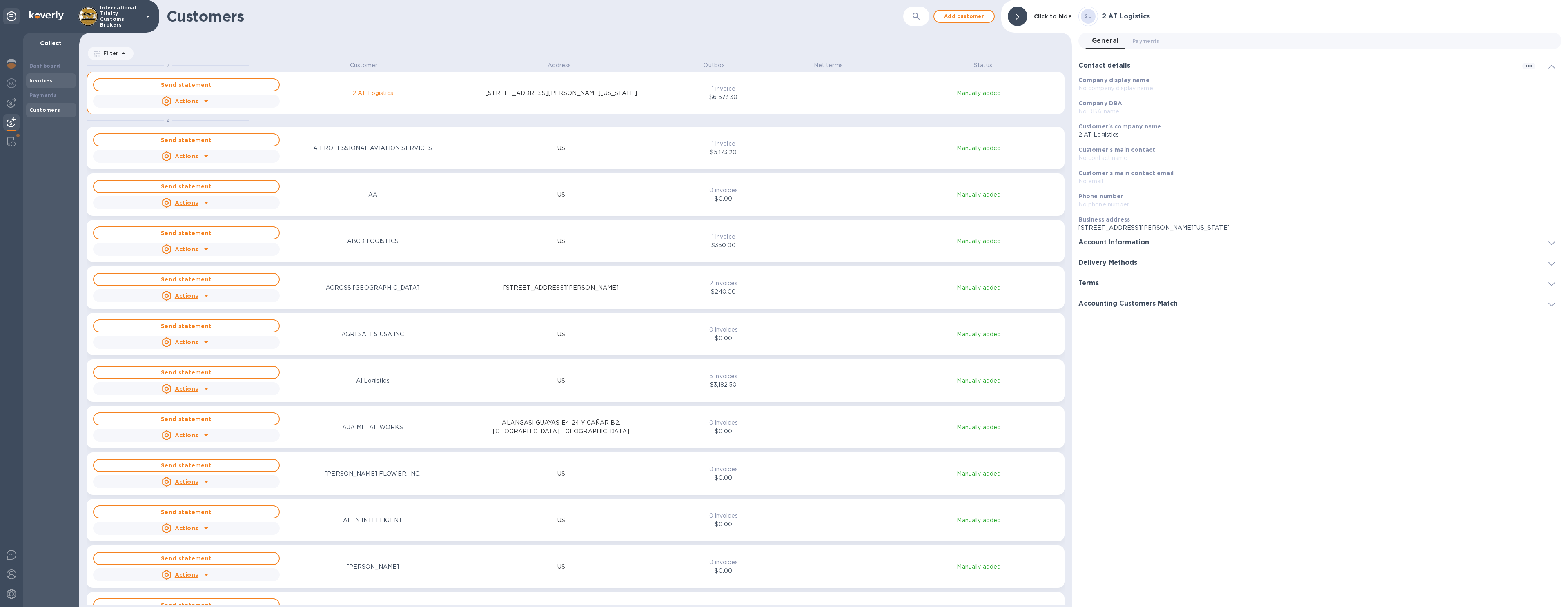
click at [66, 83] on div "Invoices" at bounding box center [51, 81] width 43 height 8
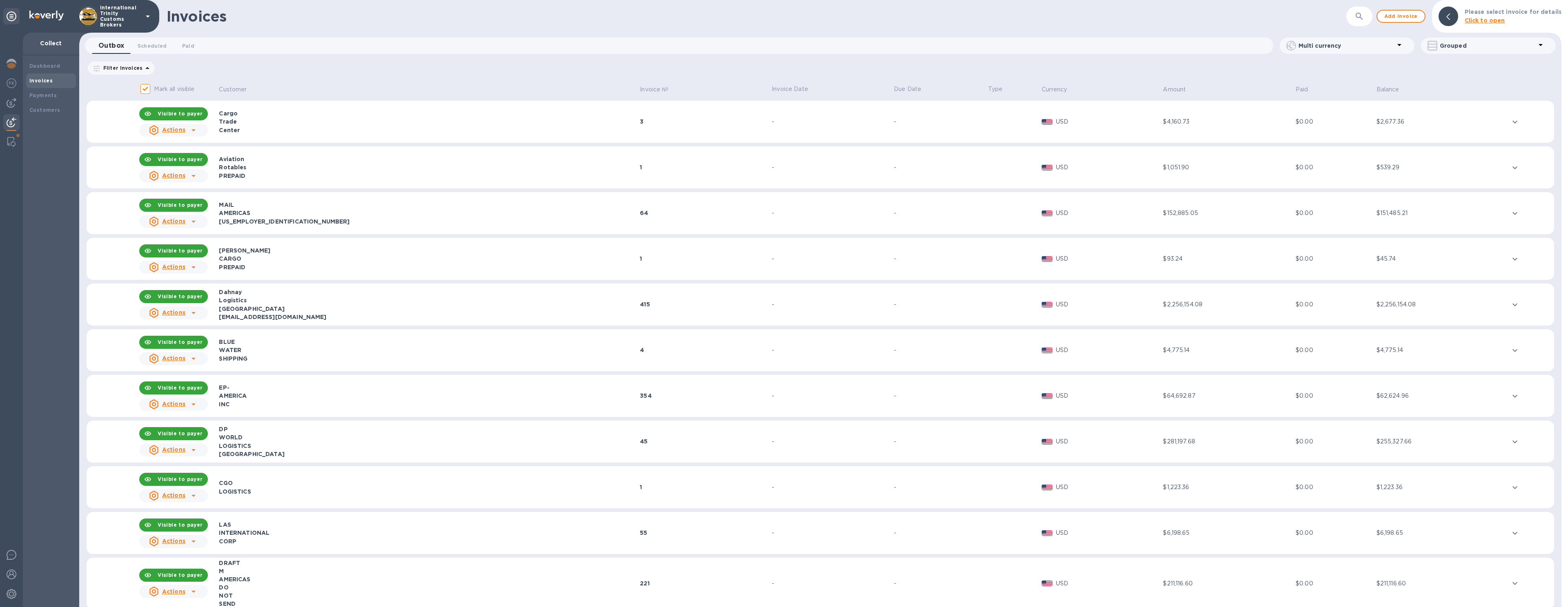
click at [1513, 122] on icon "expand row" at bounding box center [1514, 121] width 5 height 3
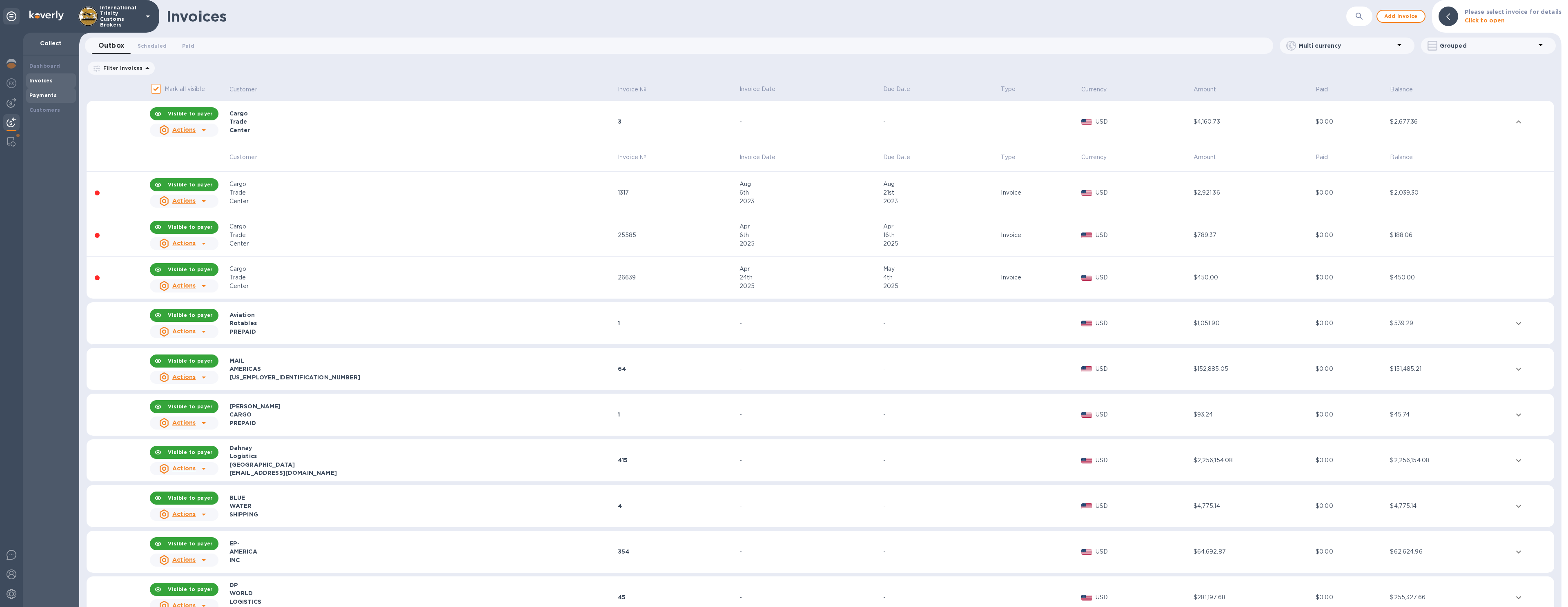
click at [36, 98] on b "Payments" at bounding box center [42, 95] width 27 height 7
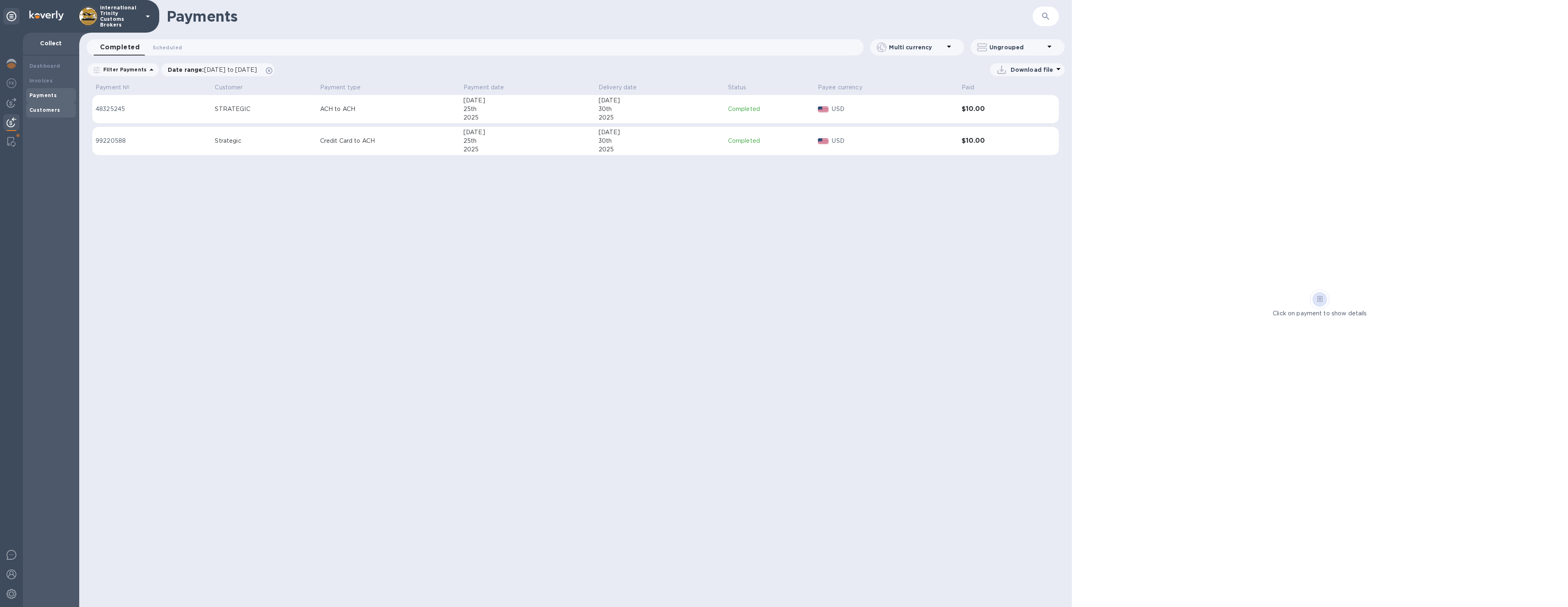
click at [39, 110] on b "Customers" at bounding box center [44, 110] width 31 height 7
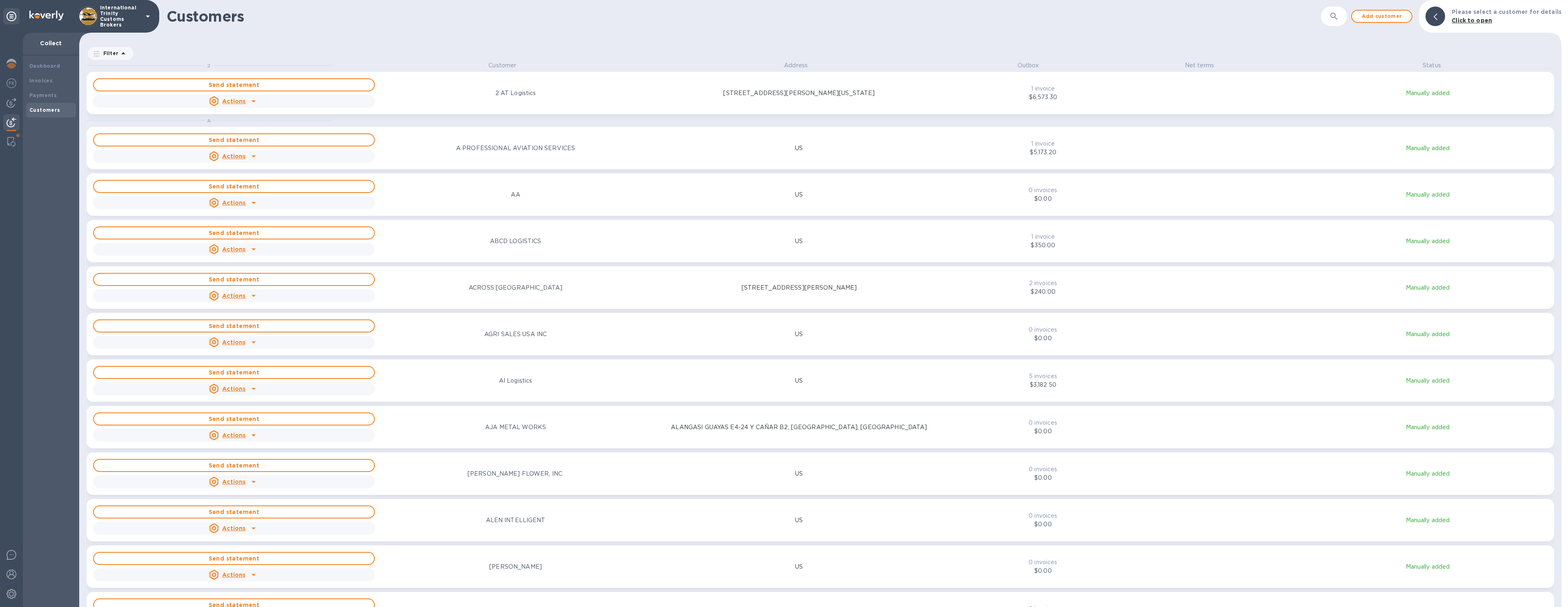
scroll to position [539, 1479]
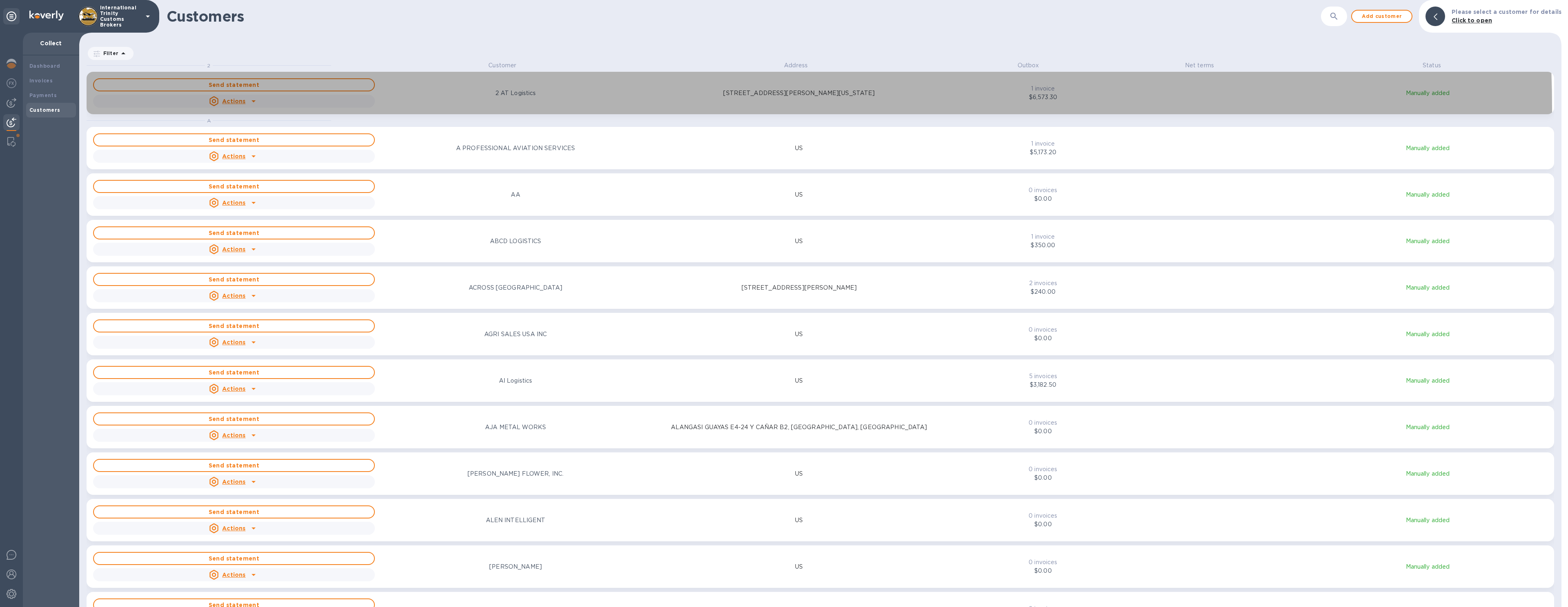
click at [542, 109] on div "Send statement Actions 2 AT Logistics [STREET_ADDRESS][PERSON_NAME][US_STATE]" at bounding box center [515, 93] width 850 height 33
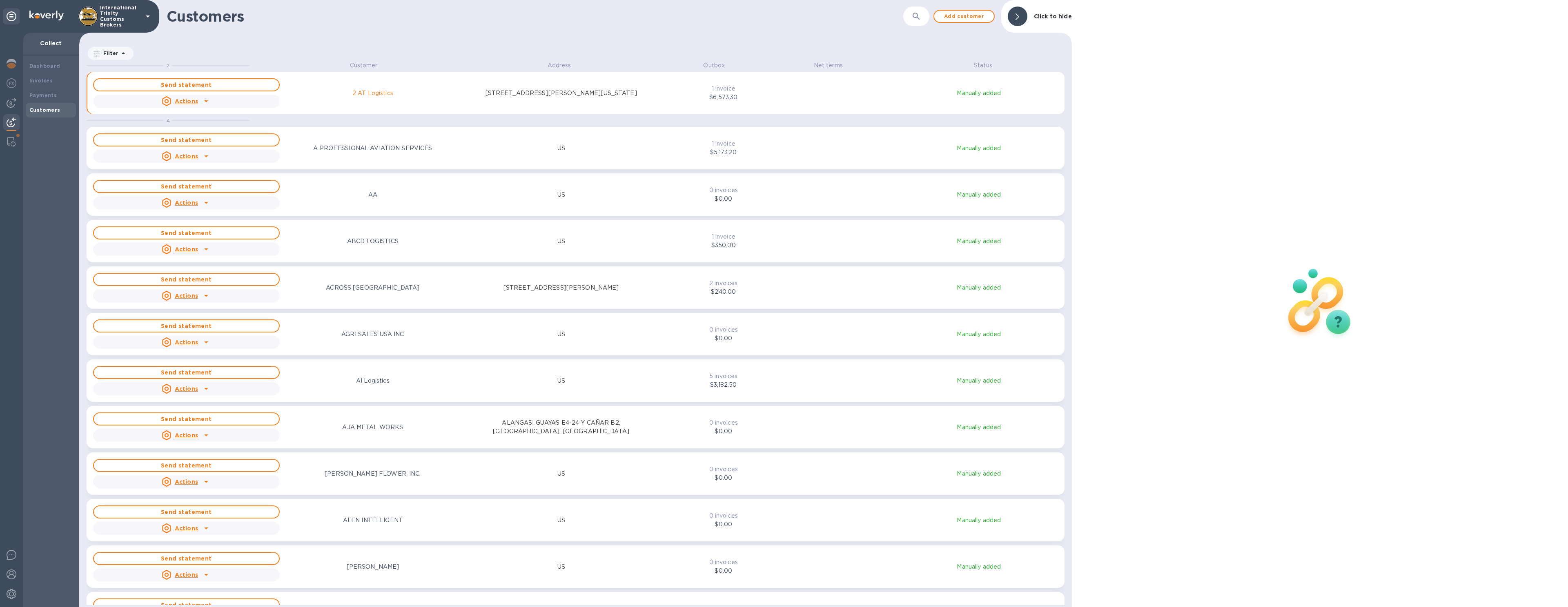
scroll to position [7, 4]
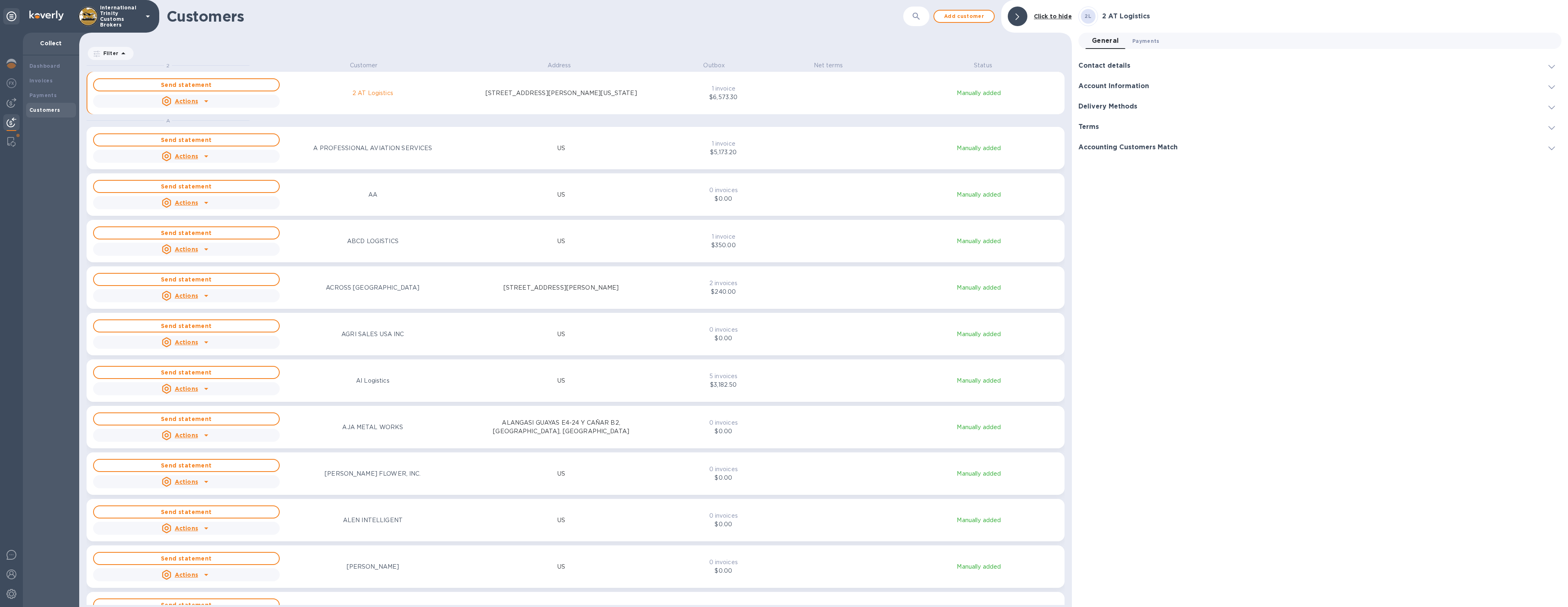
click at [1131, 45] on button "Payments 0" at bounding box center [1145, 40] width 40 height 16
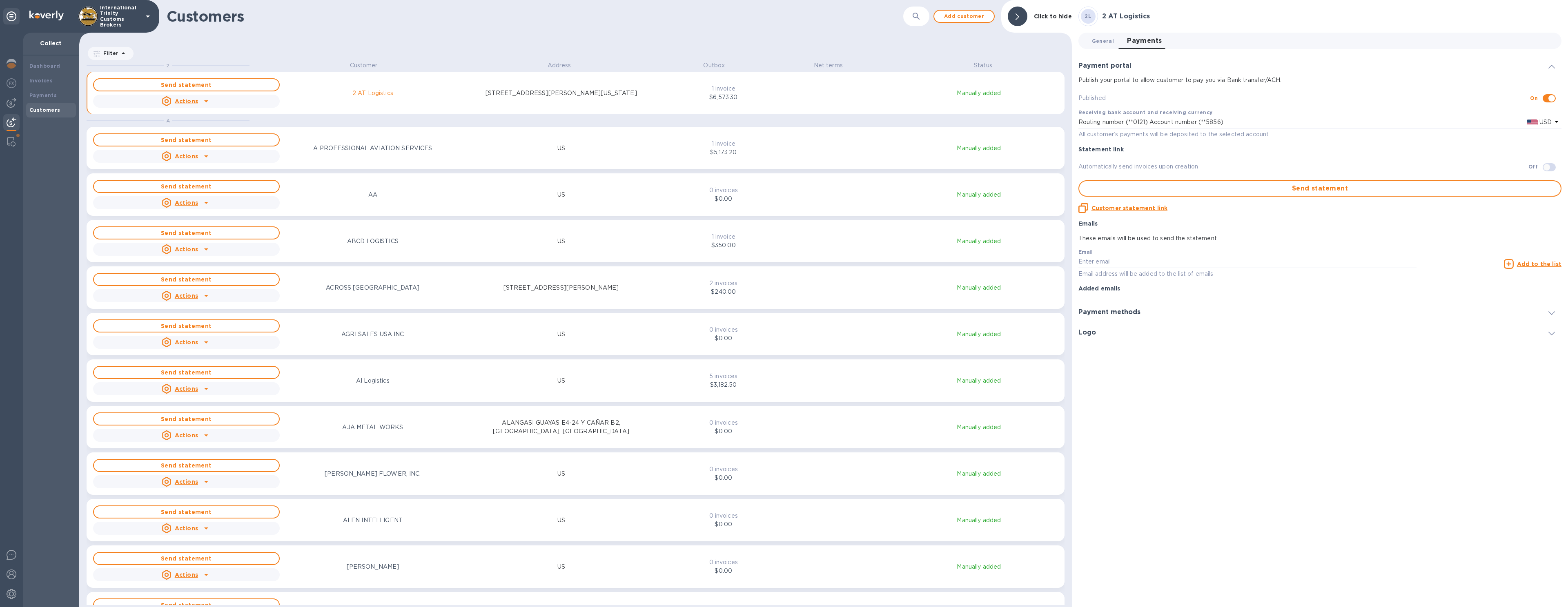
click at [1107, 43] on span "General 0" at bounding box center [1102, 40] width 22 height 8
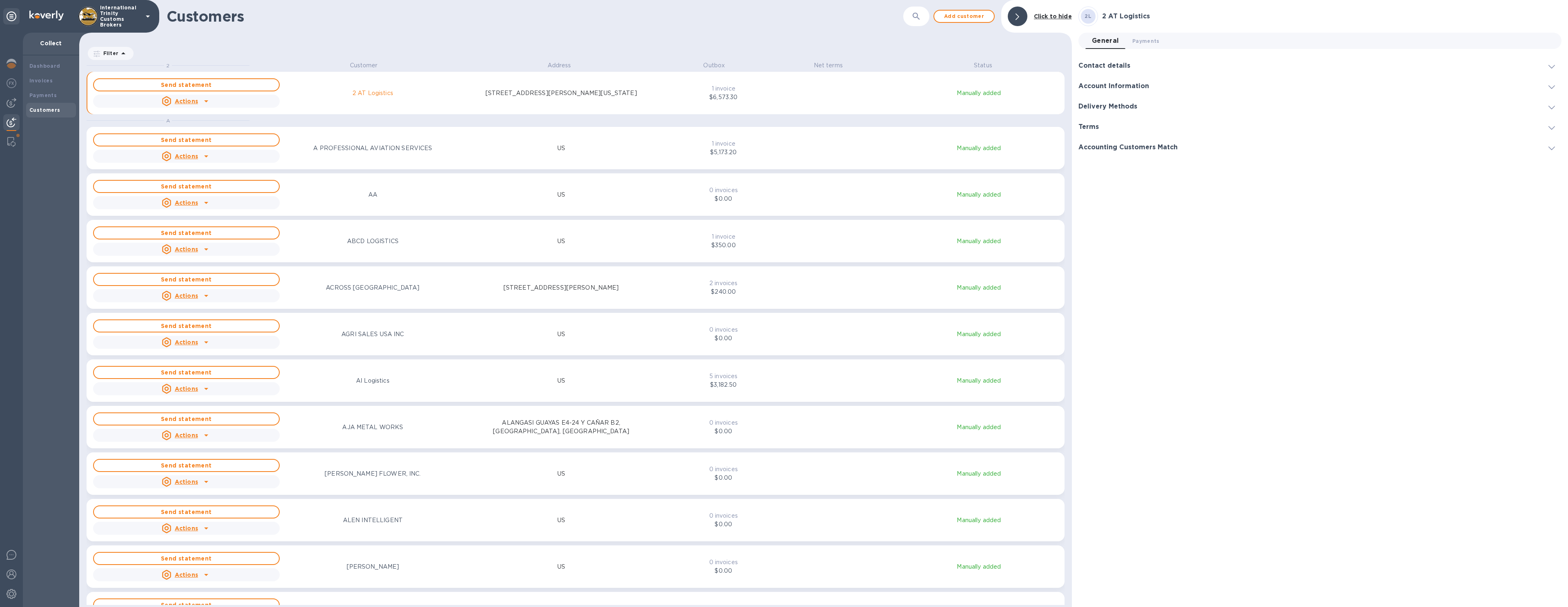
click at [1012, 17] on div at bounding box center [1017, 16] width 20 height 20
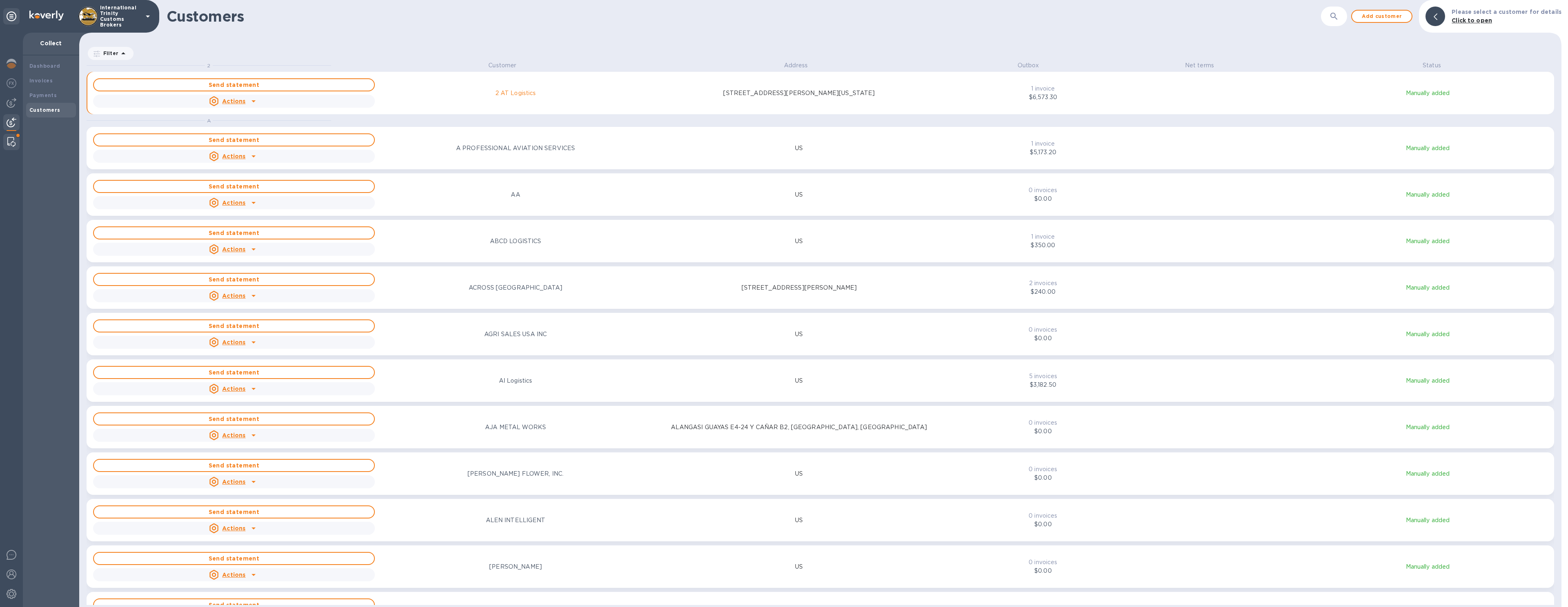
click at [14, 144] on img at bounding box center [11, 142] width 8 height 9
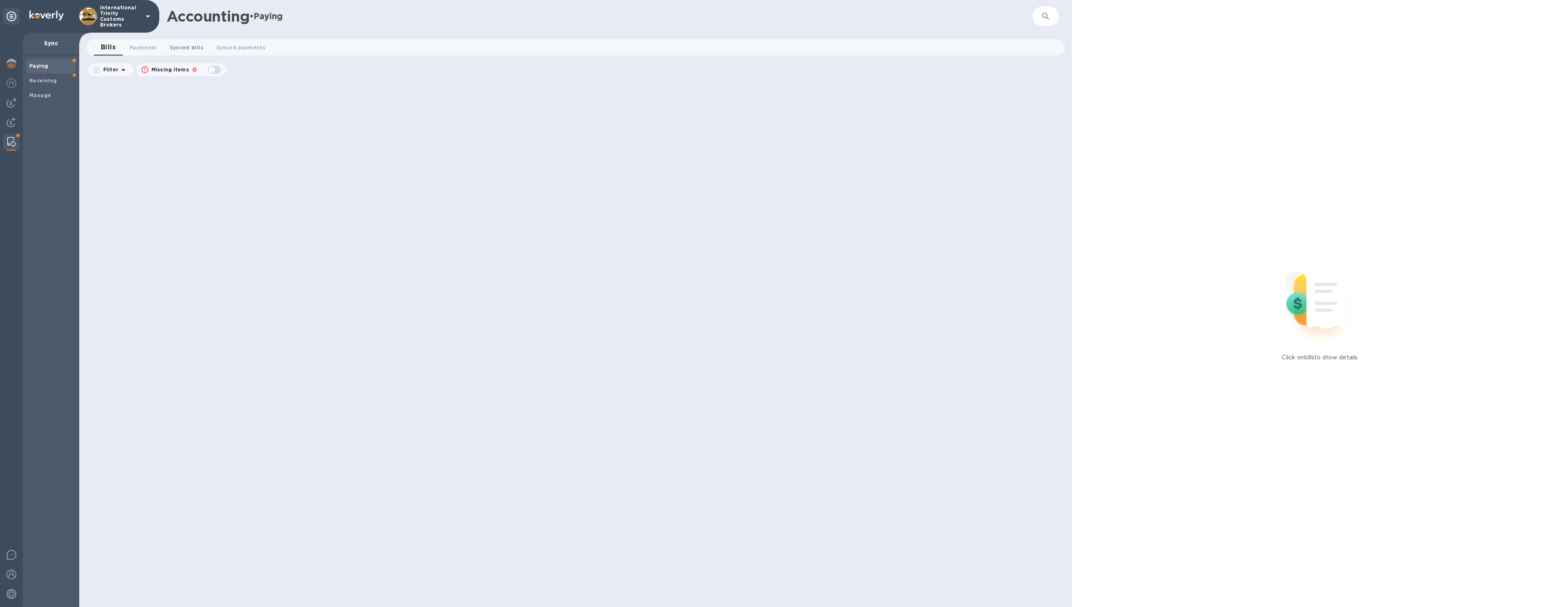
click at [173, 51] on span "Synced bills 0" at bounding box center [187, 47] width 34 height 8
click at [147, 51] on span "Payments 0" at bounding box center [143, 47] width 27 height 8
click at [42, 82] on b "Receiving" at bounding box center [43, 81] width 28 height 7
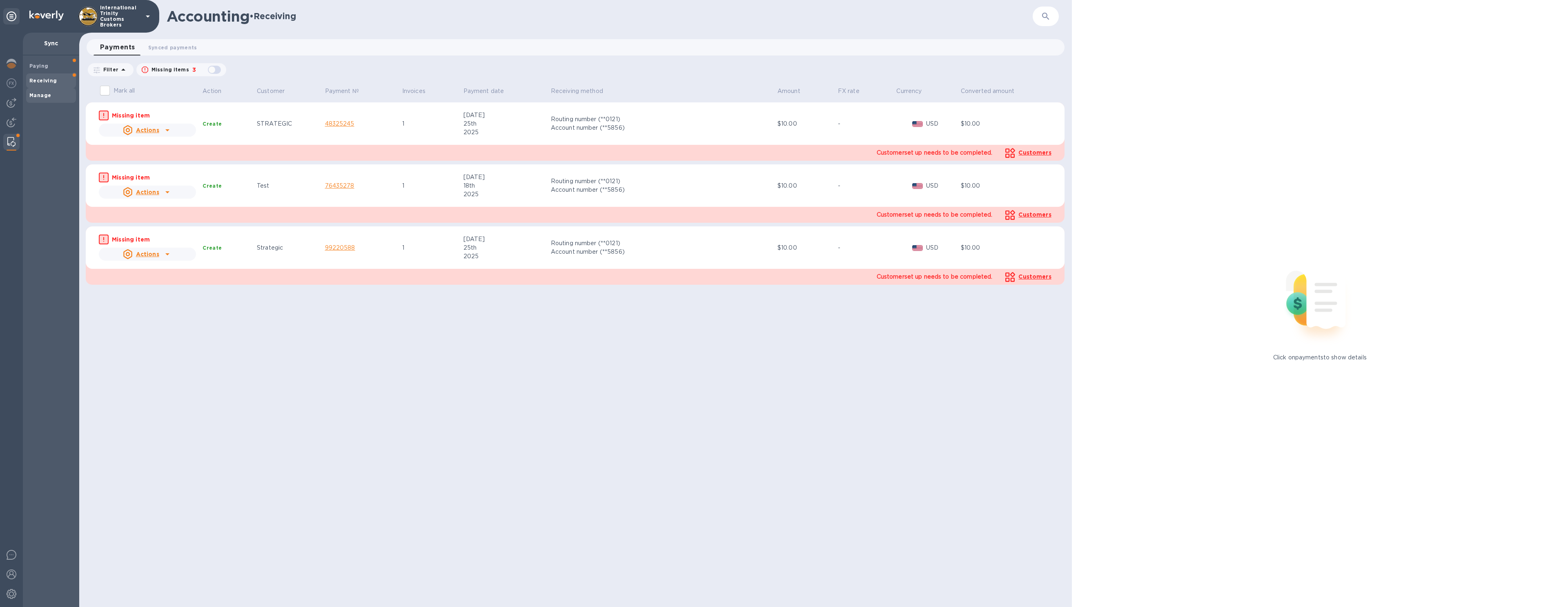
click at [49, 97] on b "Manage" at bounding box center [39, 95] width 22 height 7
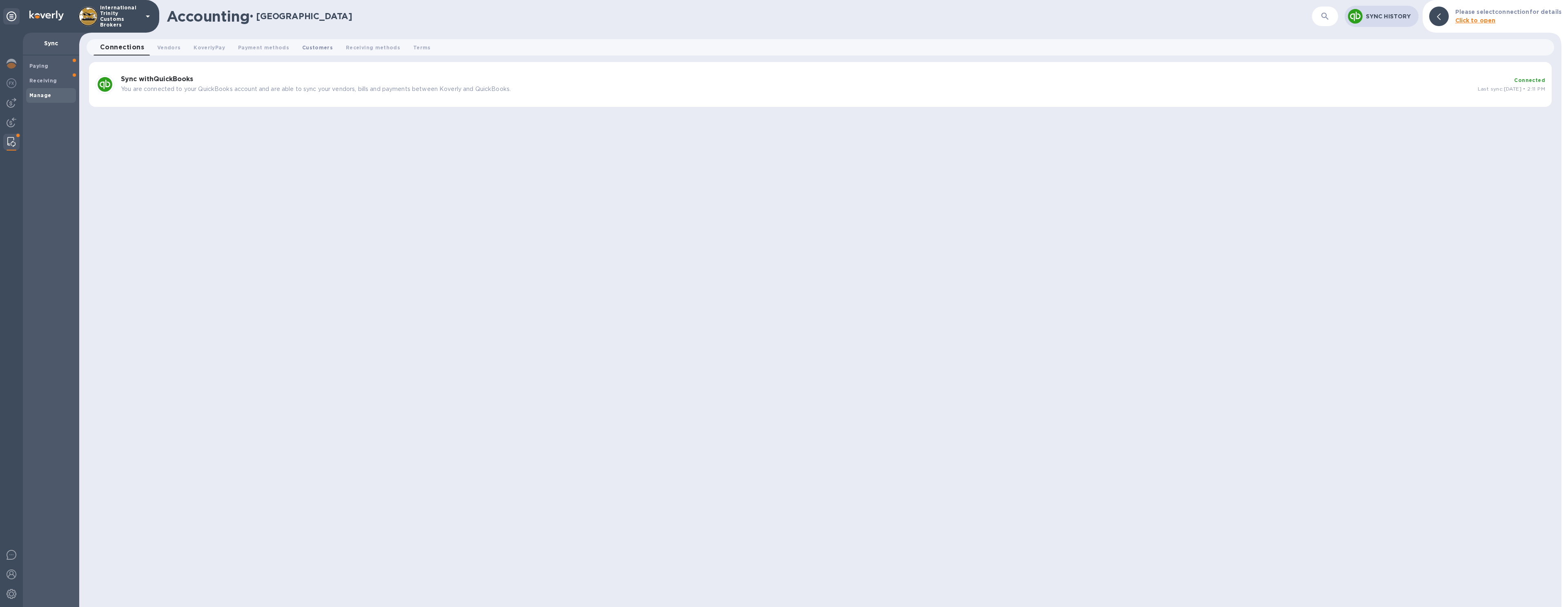
click at [302, 46] on span "Customers 0" at bounding box center [317, 47] width 31 height 8
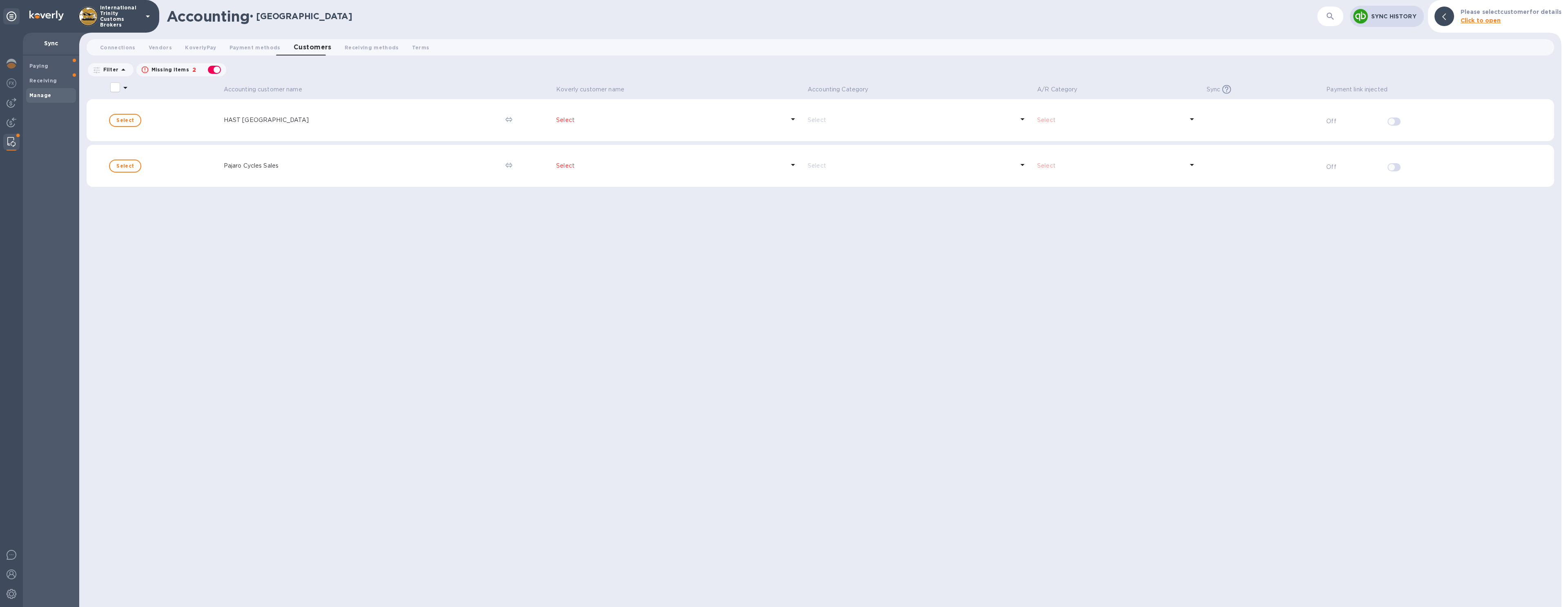
click at [216, 68] on div "button" at bounding box center [214, 69] width 16 height 11
checkbox input "false"
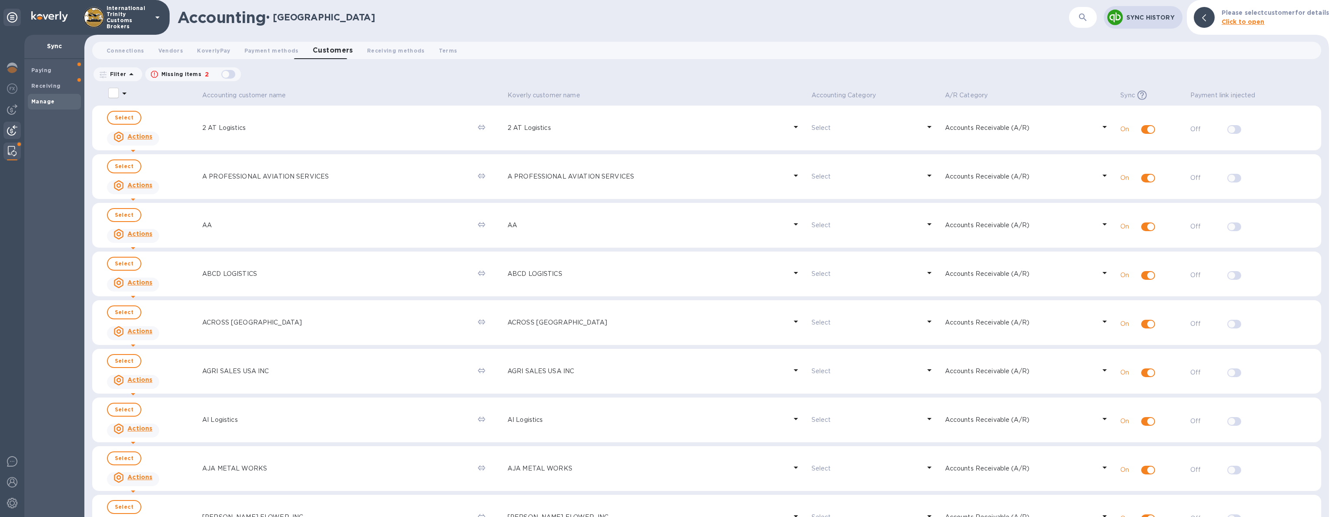
click at [14, 124] on div at bounding box center [11, 131] width 17 height 19
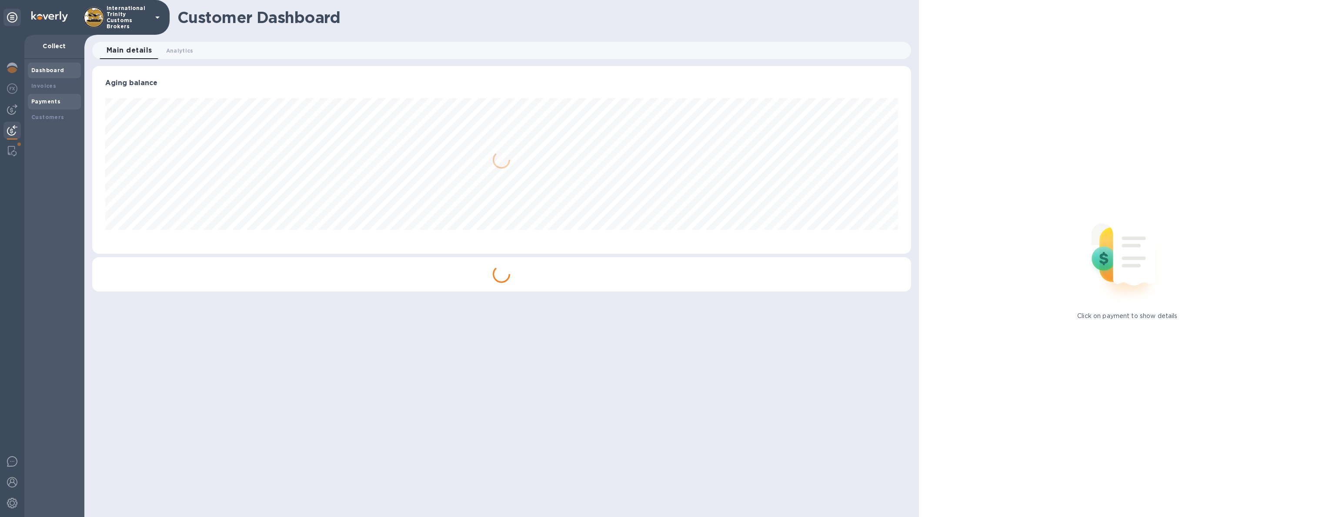
scroll to position [434670, 434042]
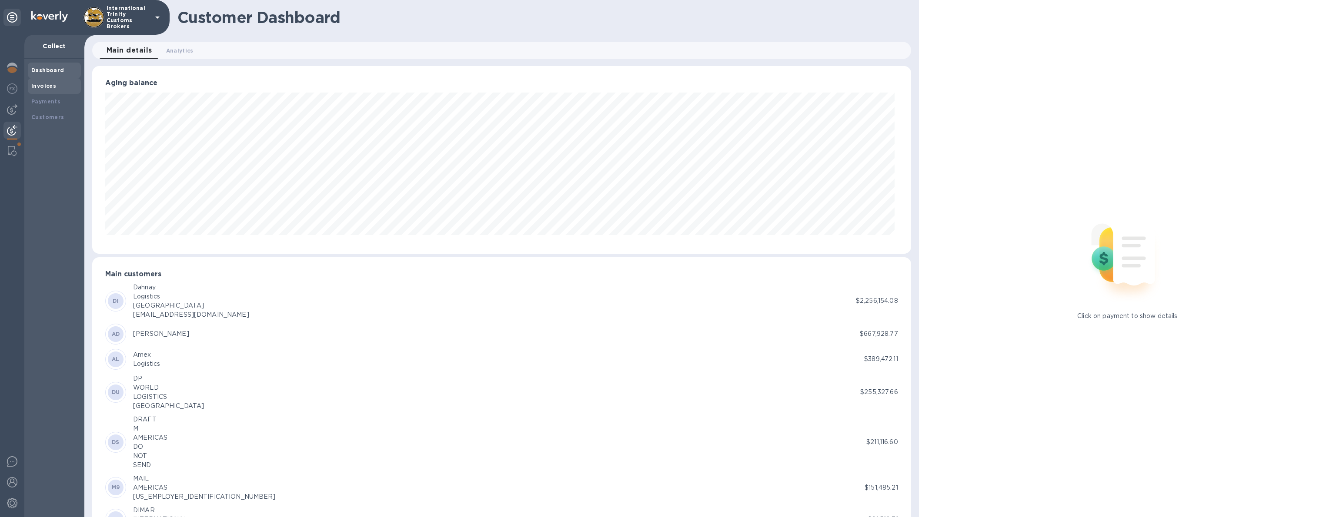
click at [57, 87] on div "Invoices" at bounding box center [54, 86] width 46 height 9
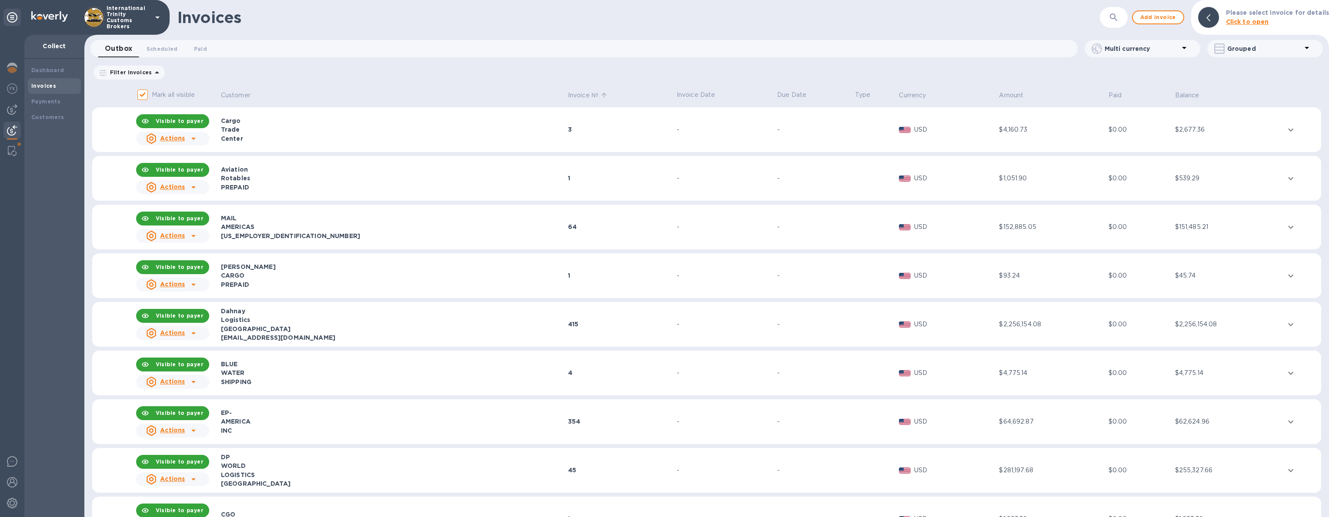
click at [568, 97] on p "Invoice №" at bounding box center [583, 95] width 30 height 9
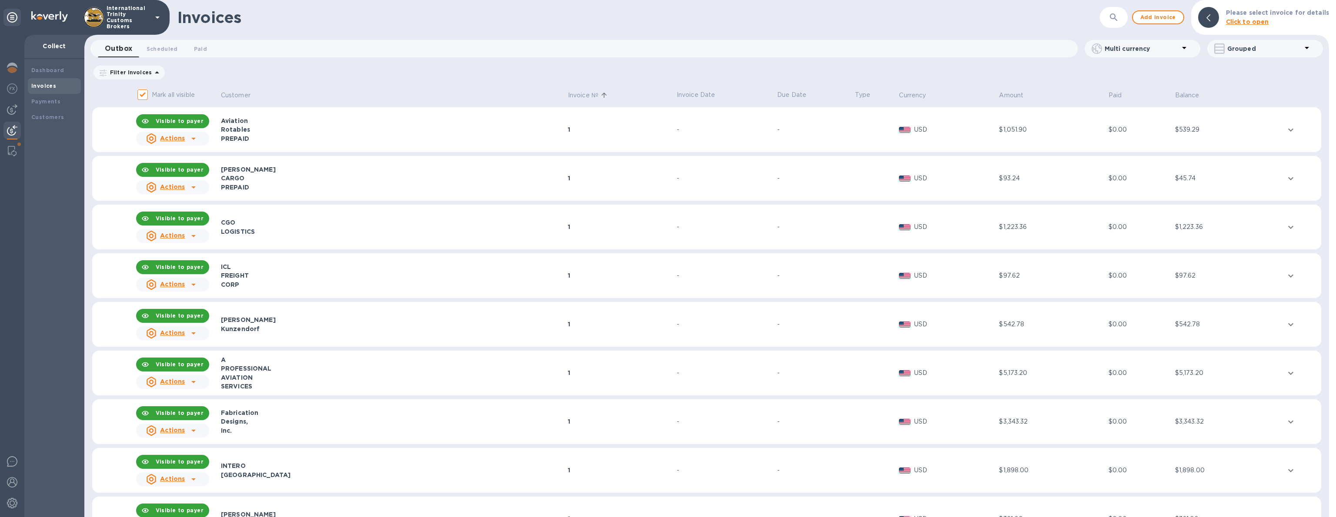
click at [568, 96] on p "Invoice №" at bounding box center [583, 95] width 30 height 9
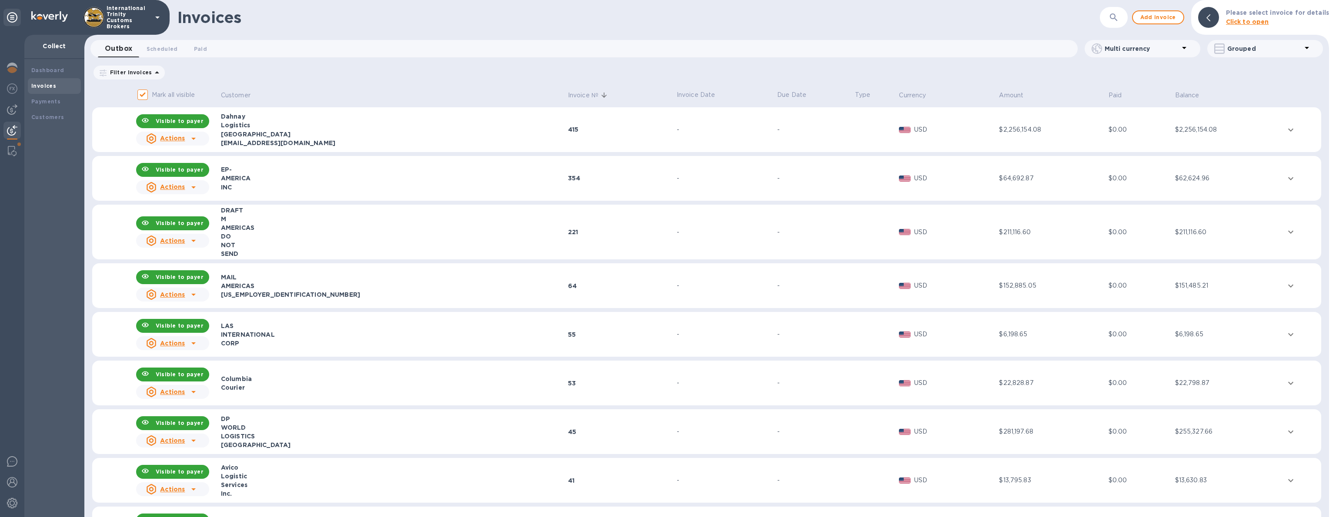
click at [776, 185] on td "-" at bounding box center [815, 178] width 78 height 45
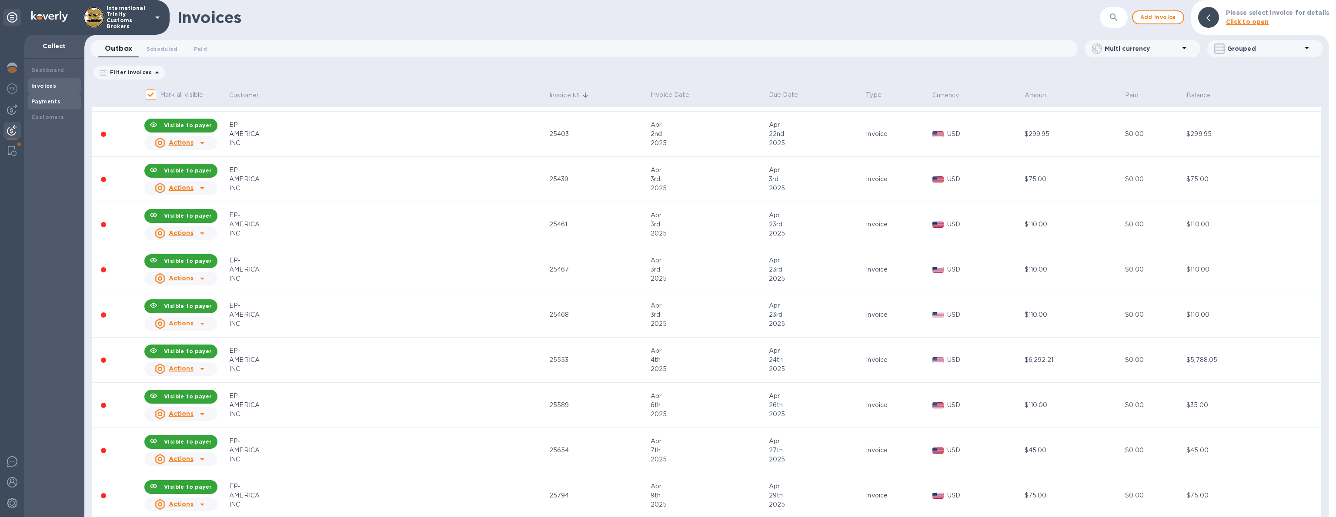
scroll to position [111, 0]
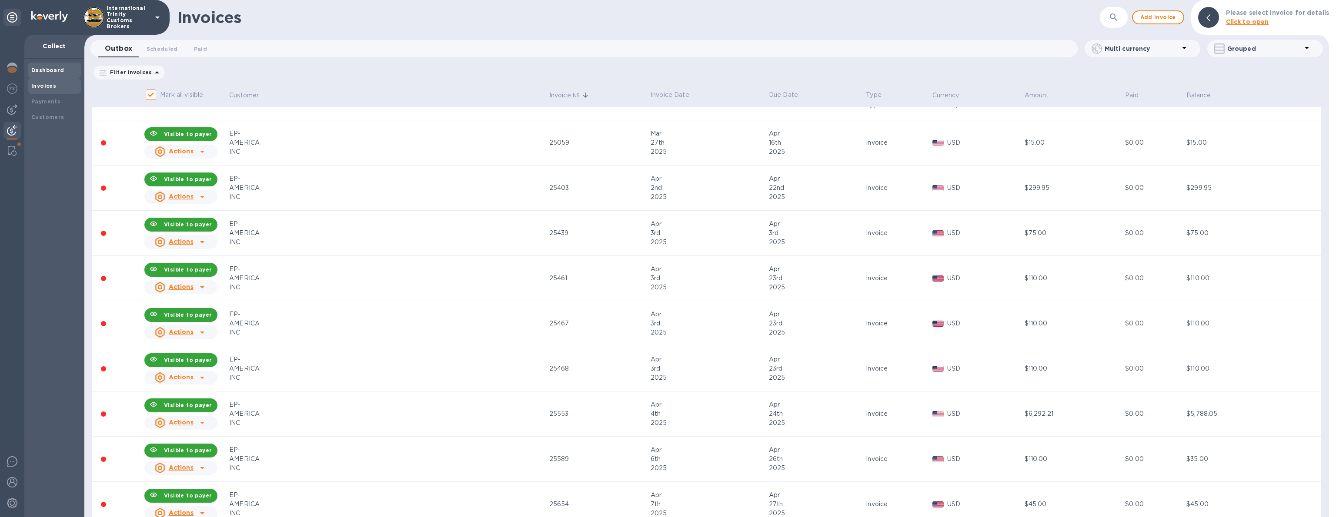
click at [43, 70] on b "Dashboard" at bounding box center [47, 70] width 33 height 7
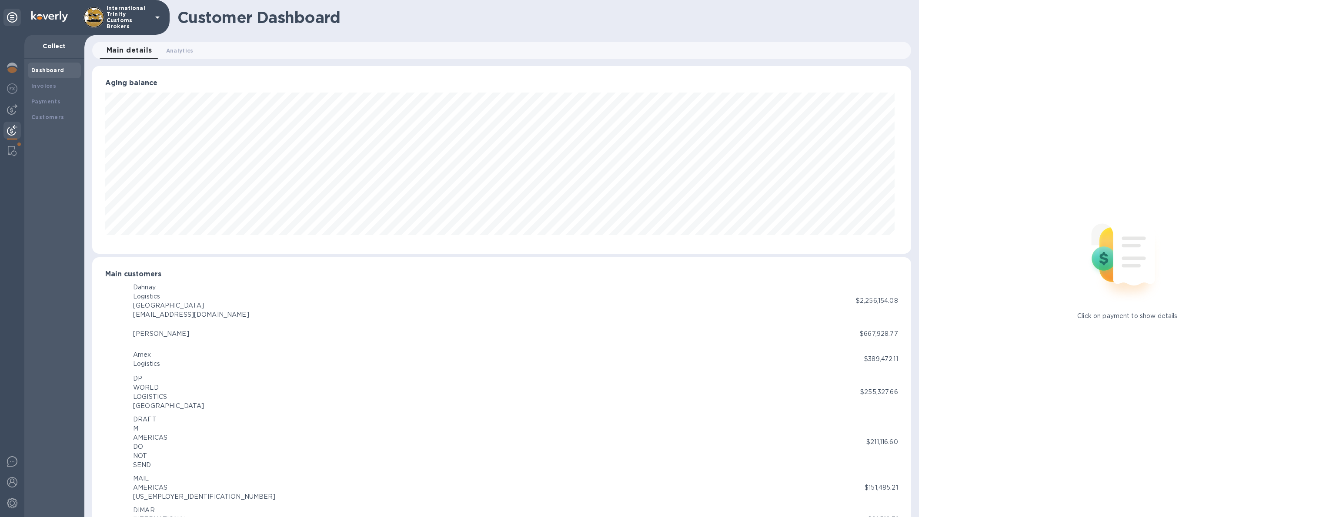
scroll to position [434670, 434042]
click at [177, 57] on button "Analytics 0" at bounding box center [179, 50] width 41 height 17
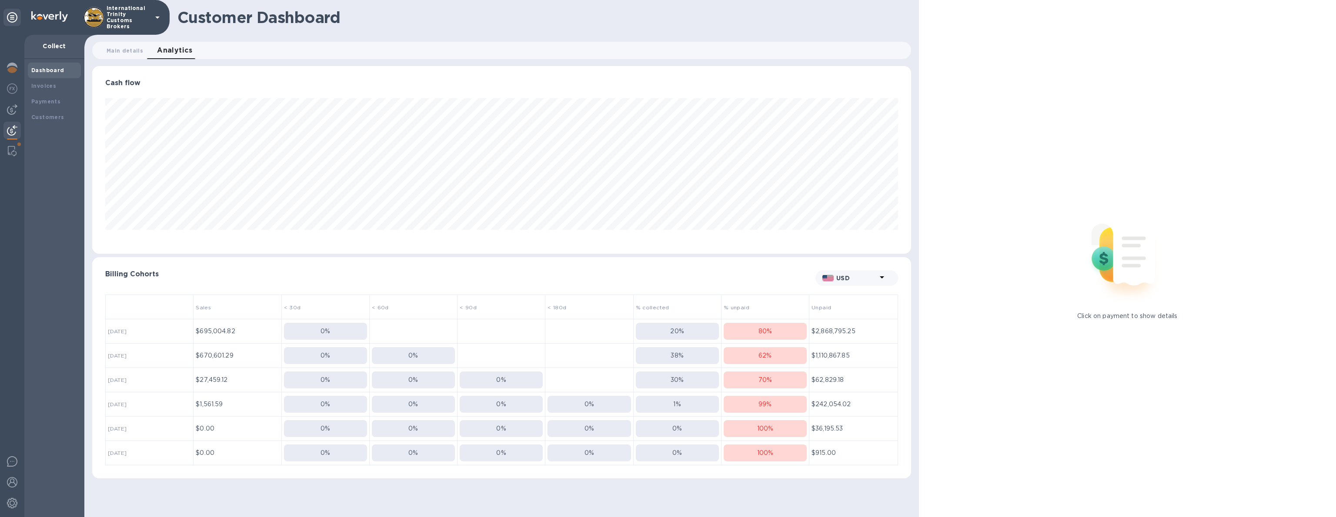
scroll to position [188, 819]
click at [761, 425] on p "100 %" at bounding box center [765, 428] width 17 height 9
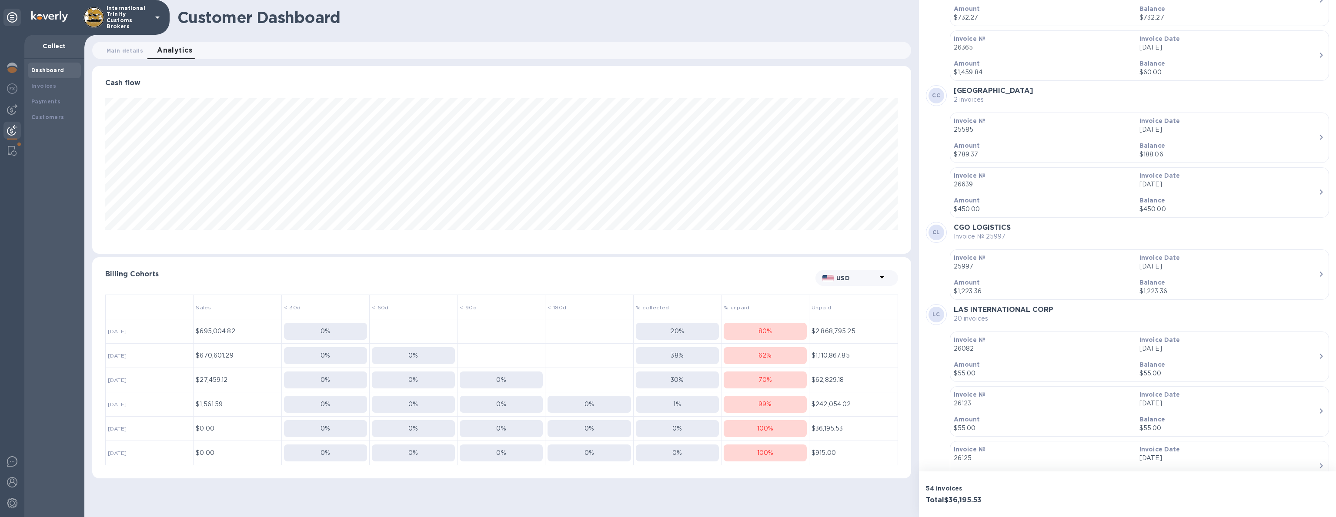
scroll to position [1442, 0]
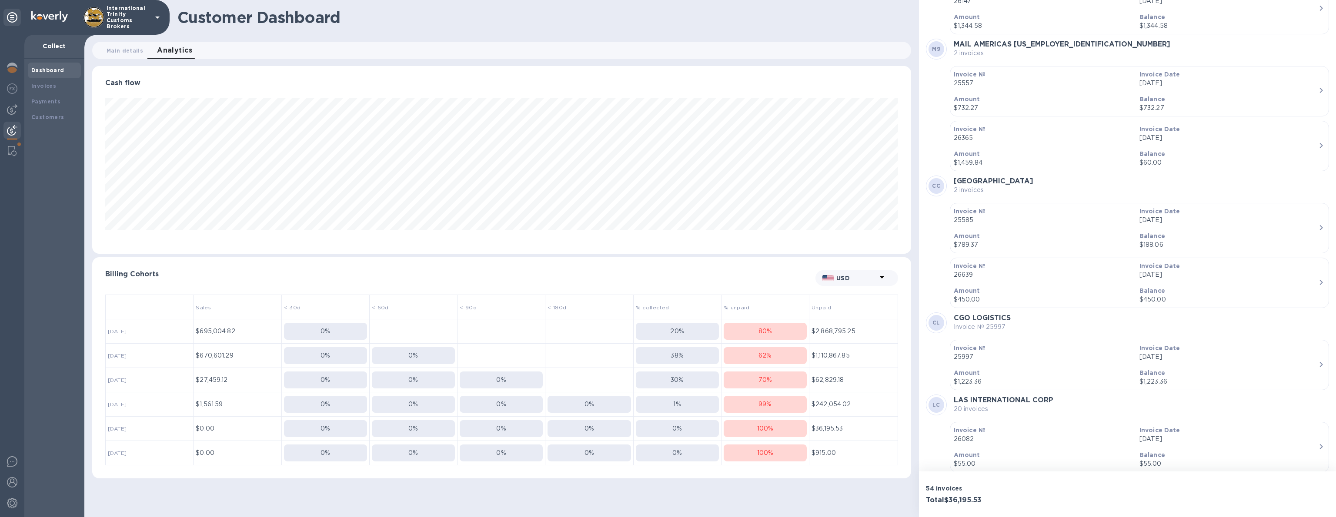
click at [772, 431] on p "100 %" at bounding box center [765, 428] width 17 height 9
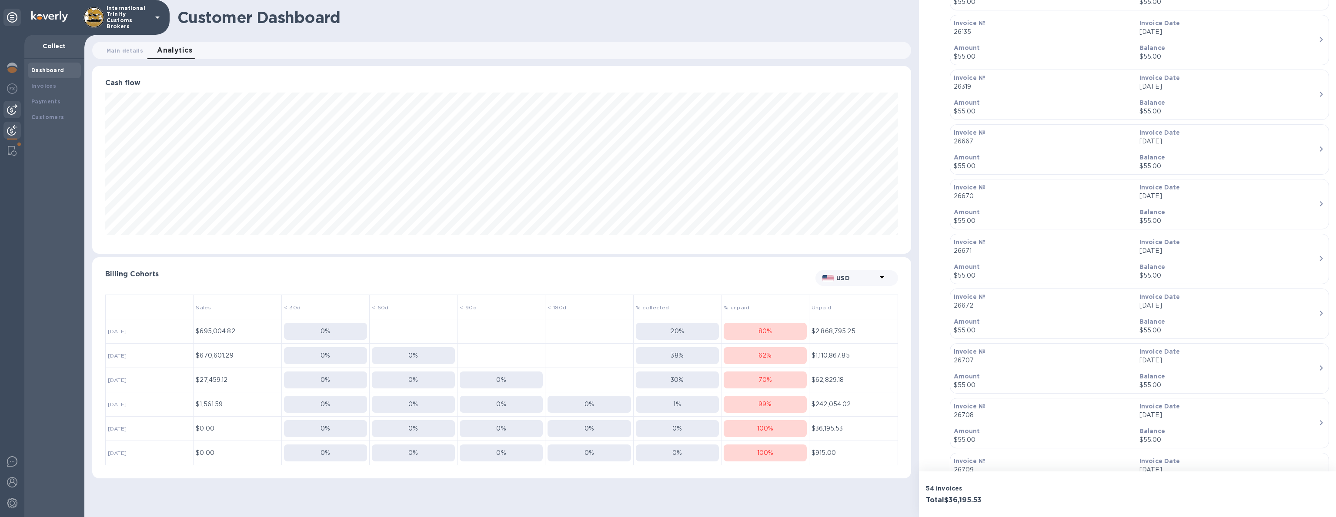
scroll to position [2014, 0]
